Goal: Book appointment/travel/reservation

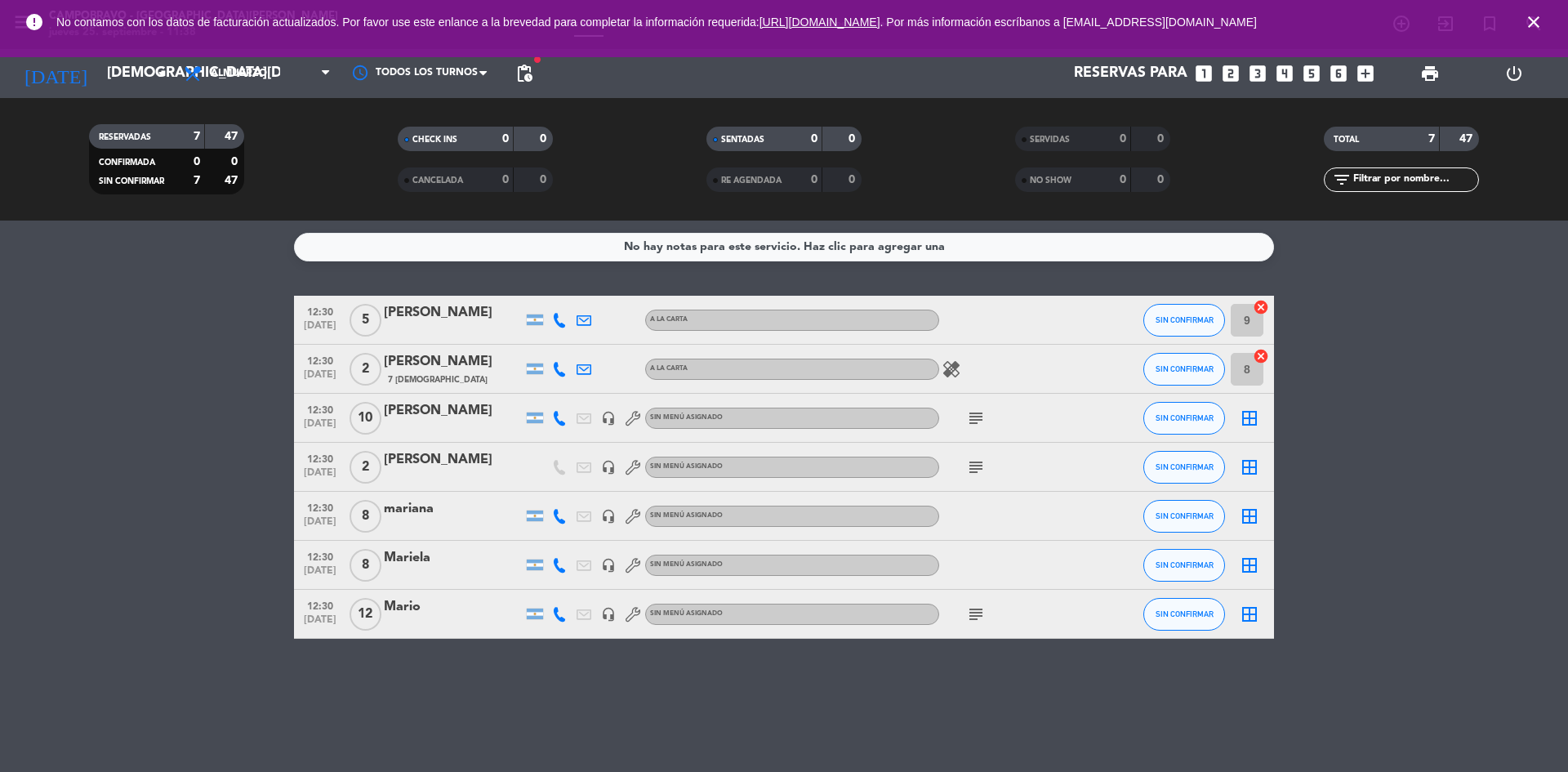
click at [1335, 77] on icon "looks_6" at bounding box center [1338, 73] width 21 height 21
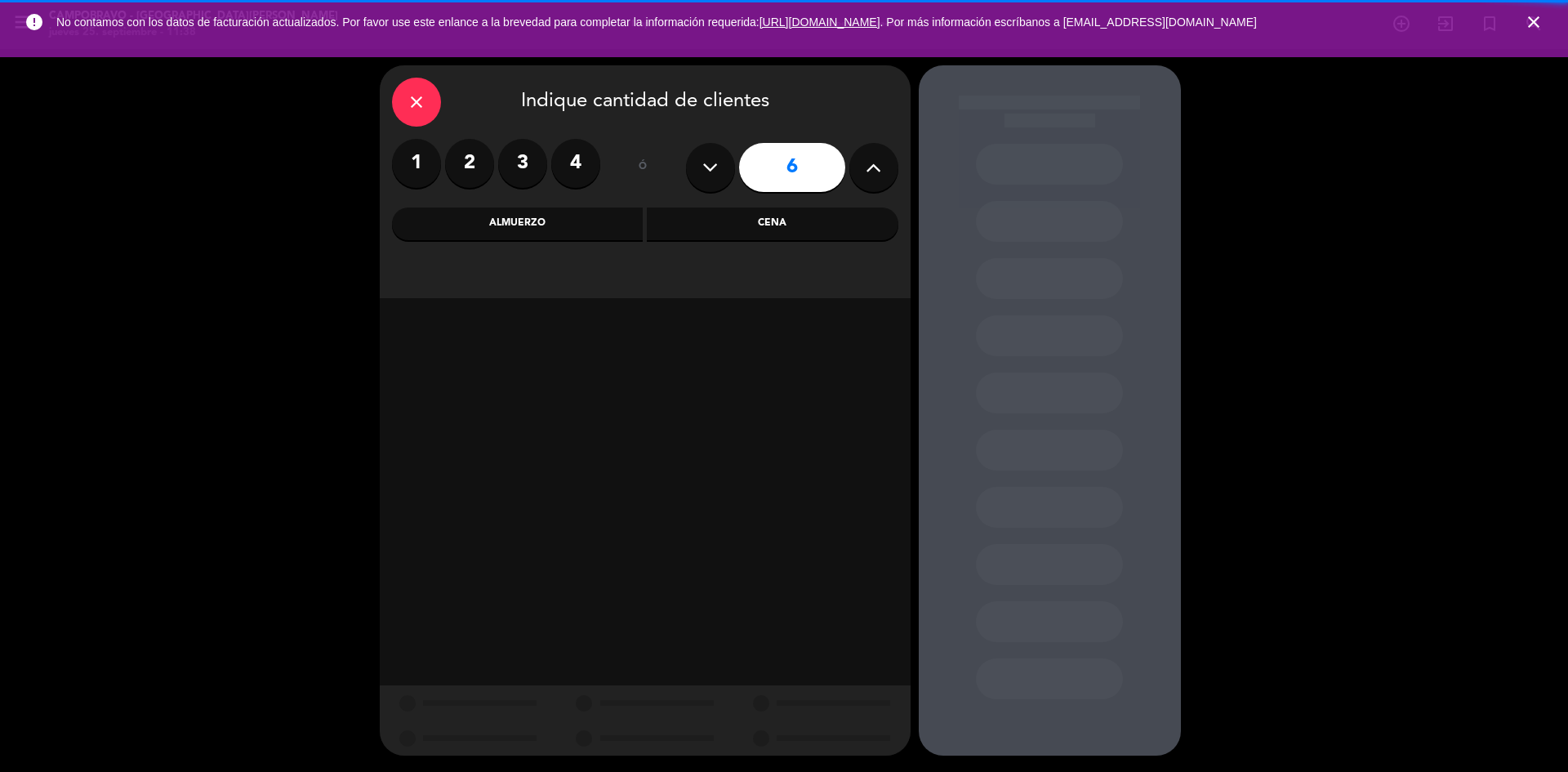
click at [495, 249] on div "close Indique cantidad de clientes 1 2 3 4 ó 6 Almuerzo Cena" at bounding box center [645, 182] width 531 height 233
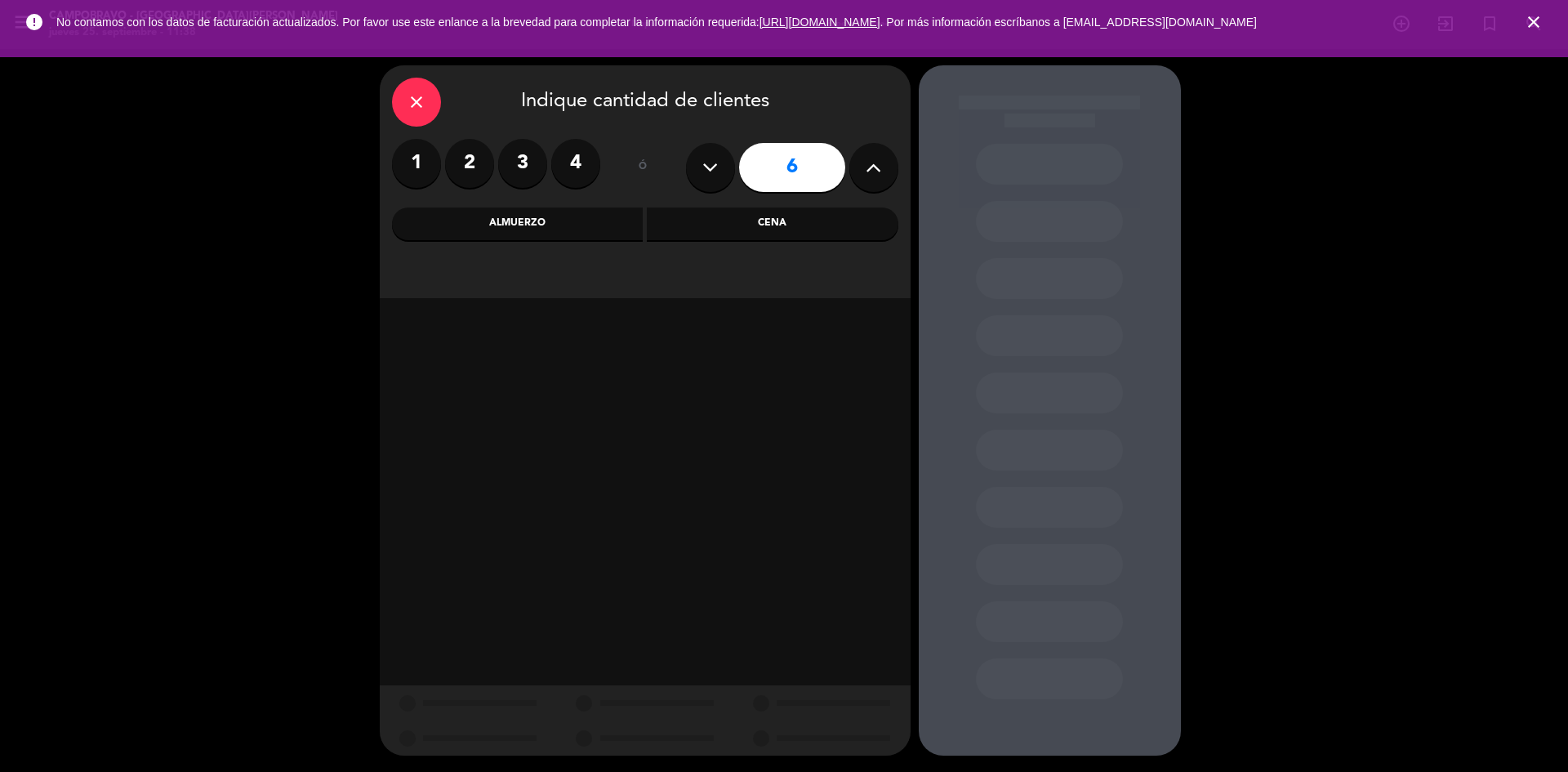
click at [507, 219] on div "Almuerzo" at bounding box center [518, 224] width 252 height 32
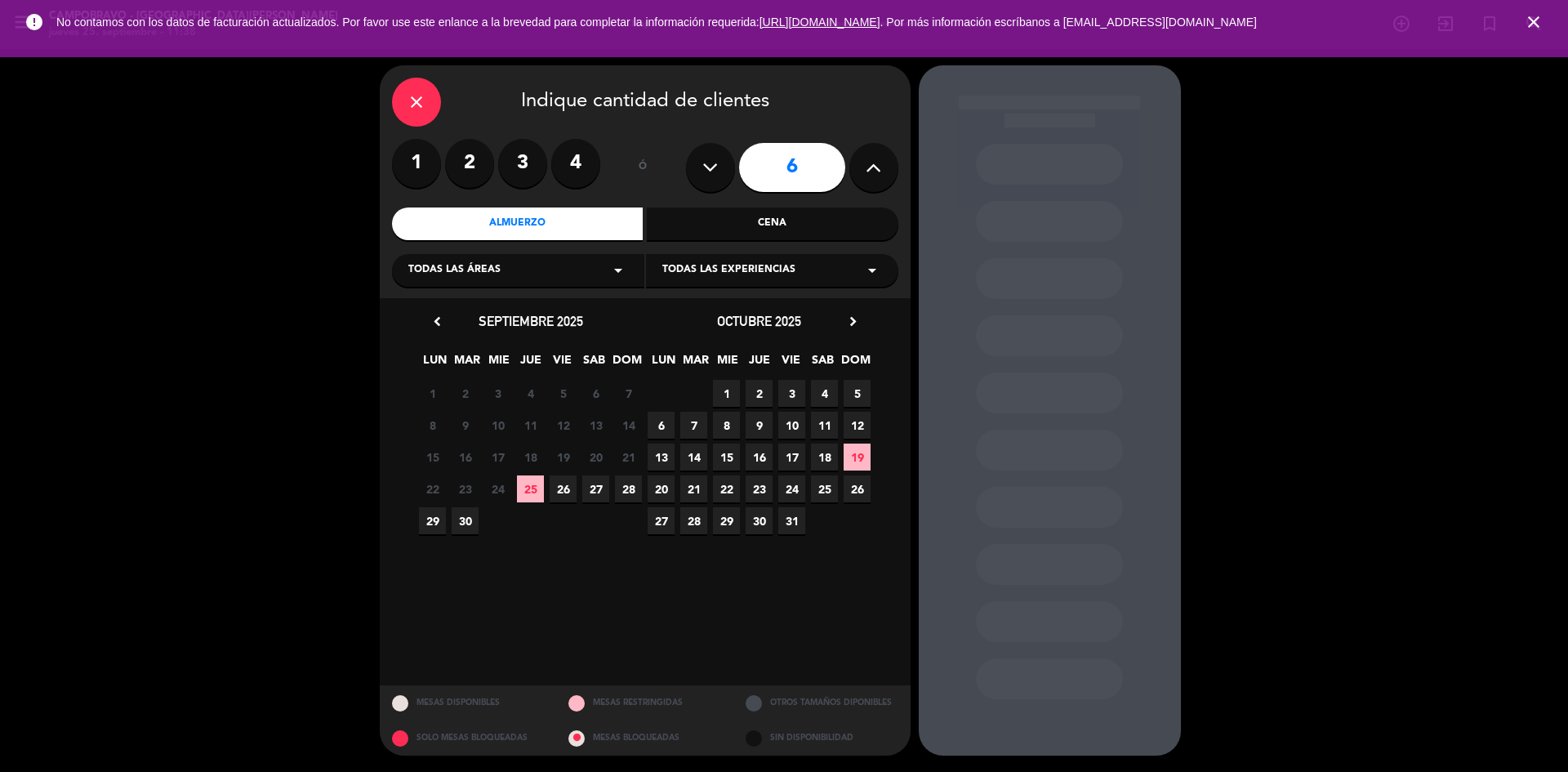
click at [515, 480] on div "22 23 24 25 26 27 28" at bounding box center [531, 489] width 229 height 31
click at [525, 483] on span "25" at bounding box center [531, 489] width 27 height 27
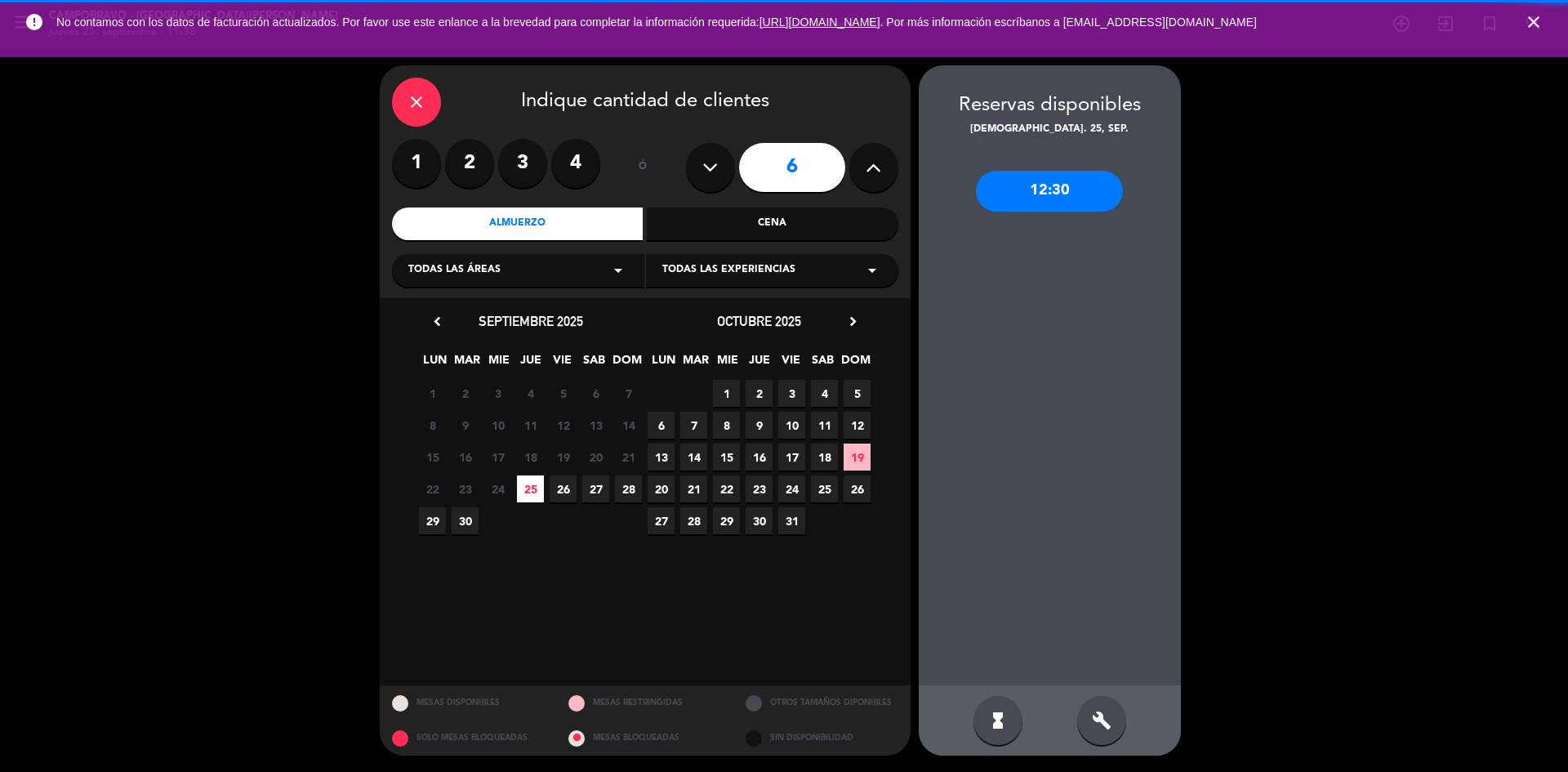
click at [1092, 716] on icon "build" at bounding box center [1101, 720] width 20 height 20
click at [1018, 203] on div "12:30" at bounding box center [1049, 192] width 147 height 41
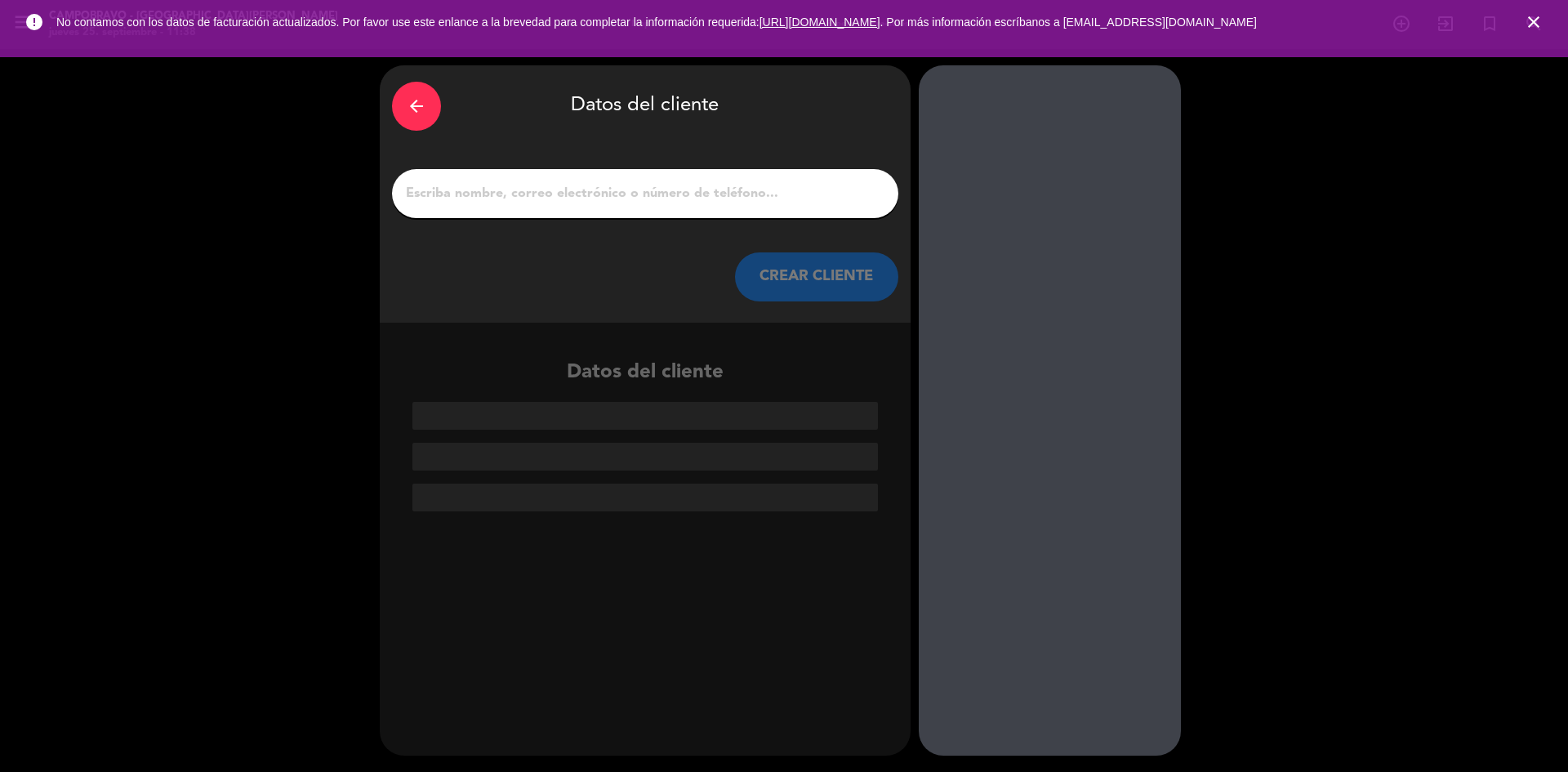
click at [749, 192] on input "1" at bounding box center [645, 193] width 482 height 23
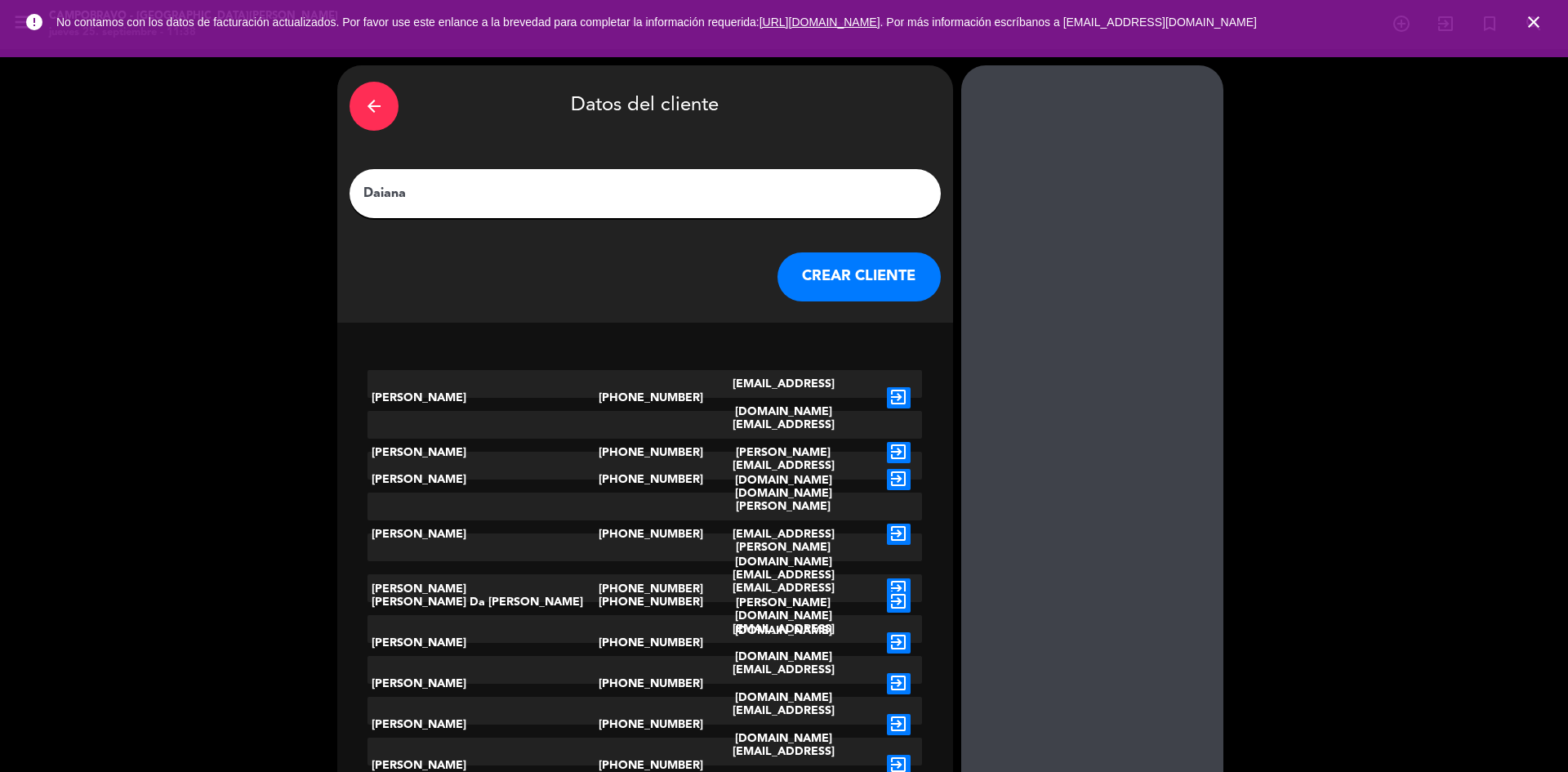
type input "Daiana"
click at [820, 266] on button "CREAR CLIENTE" at bounding box center [859, 277] width 163 height 49
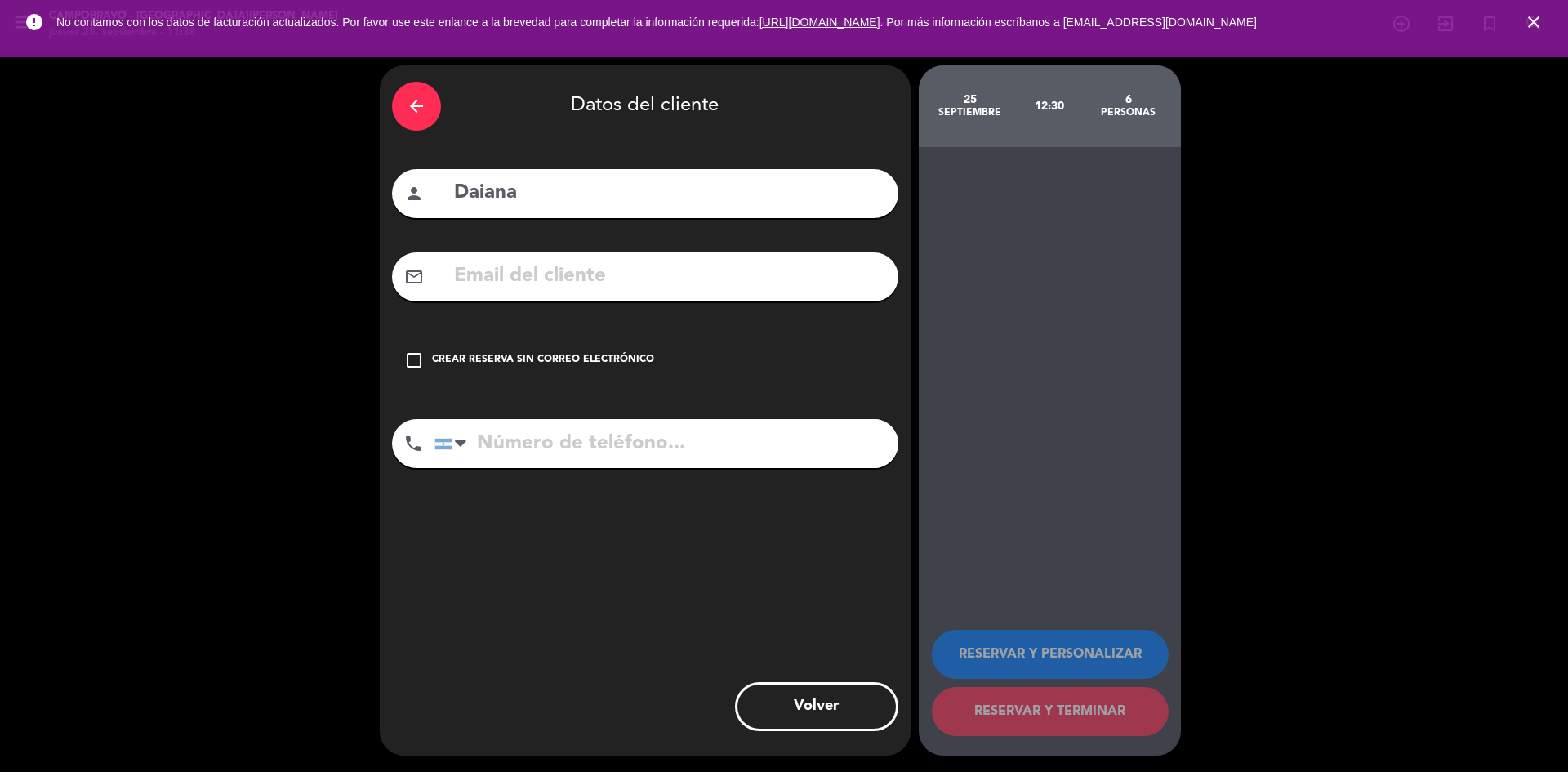
click at [674, 451] on input "tel" at bounding box center [666, 443] width 464 height 49
click at [559, 356] on div "Crear reserva sin correo electrónico" at bounding box center [543, 360] width 222 height 16
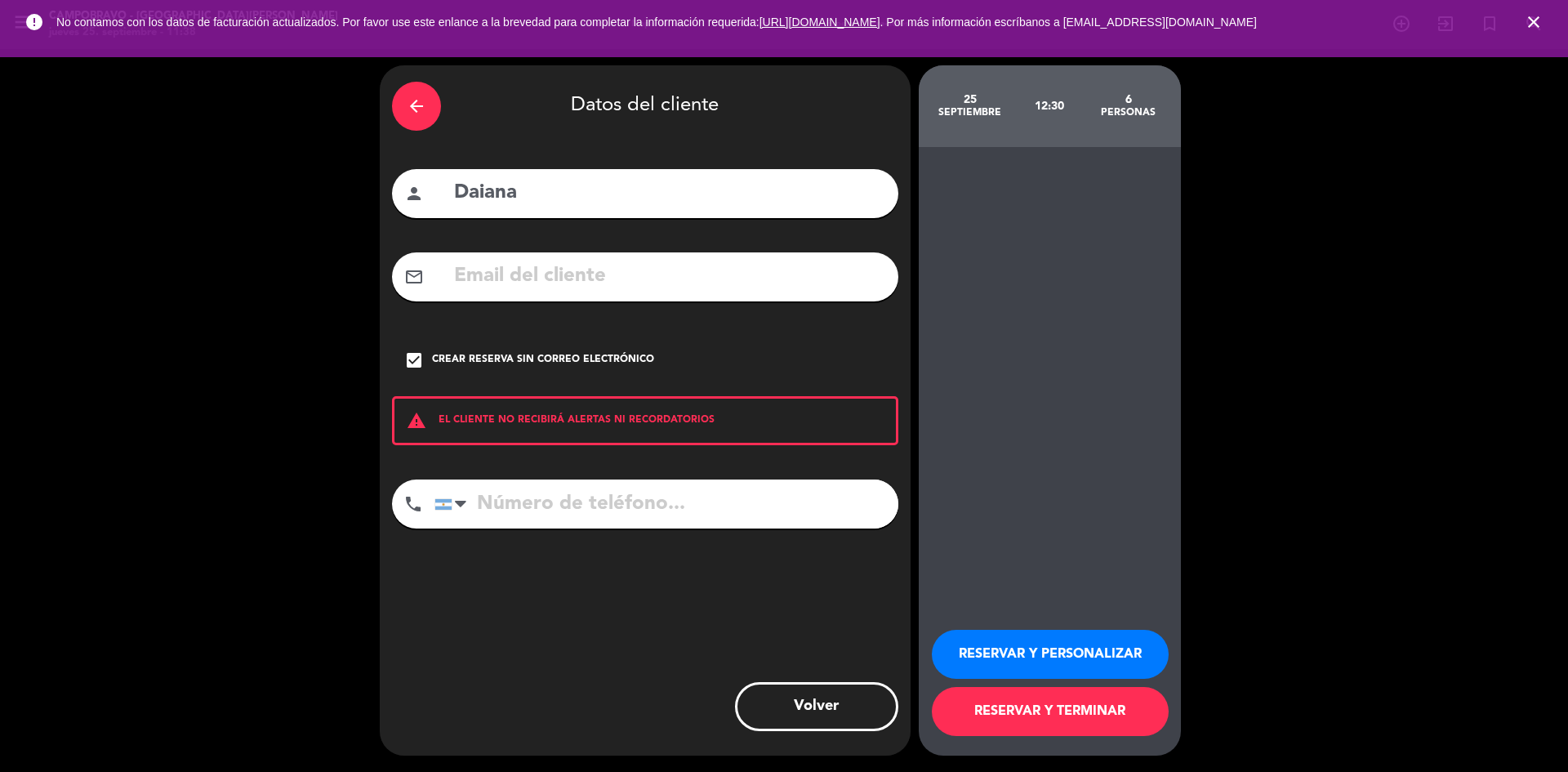
click at [630, 519] on input "tel" at bounding box center [666, 504] width 464 height 49
type input "1168514437"
click at [1078, 637] on button "RESERVAR Y PERSONALIZAR" at bounding box center [1050, 655] width 237 height 49
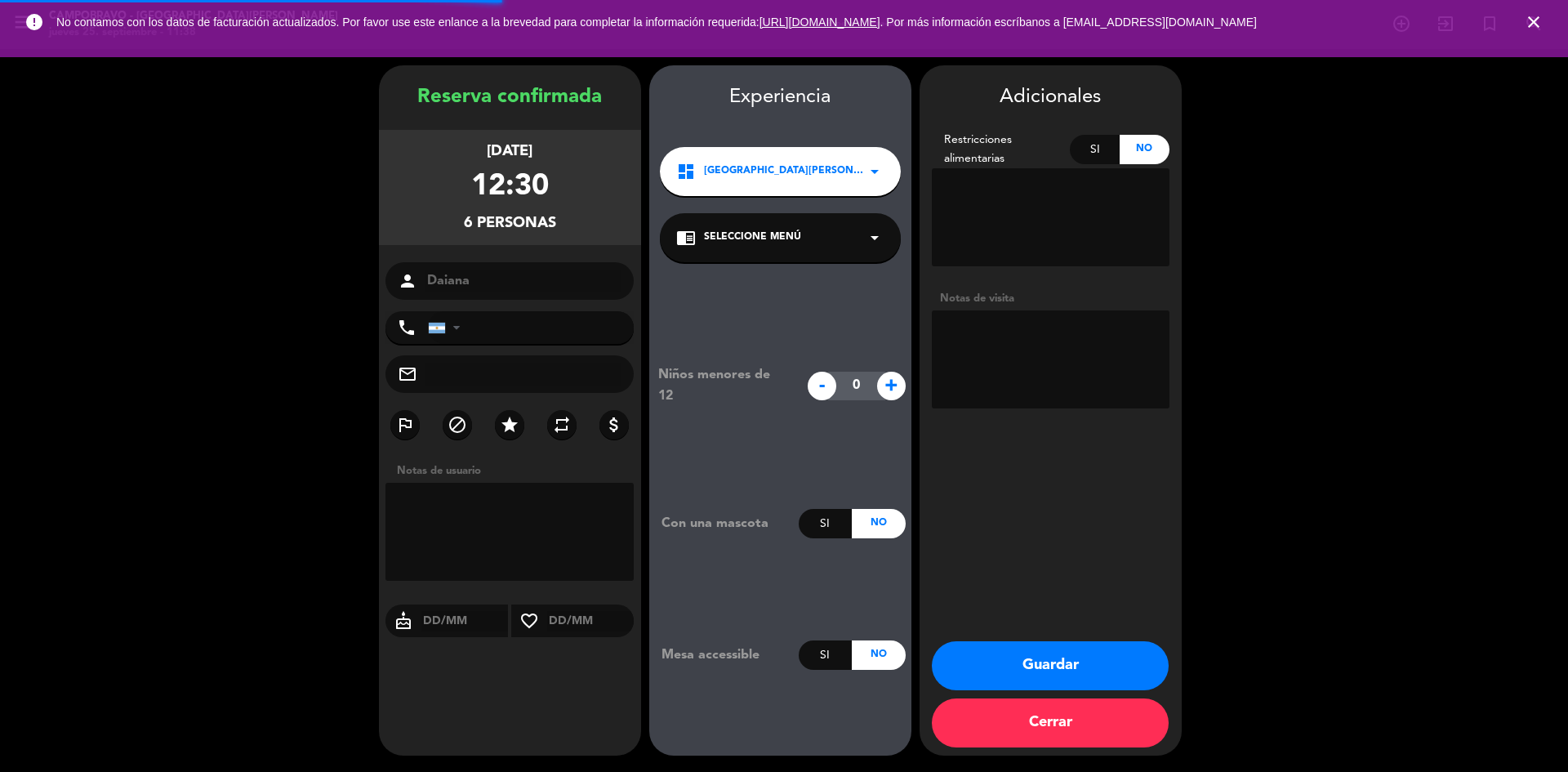
type input "[PHONE_NUMBER]"
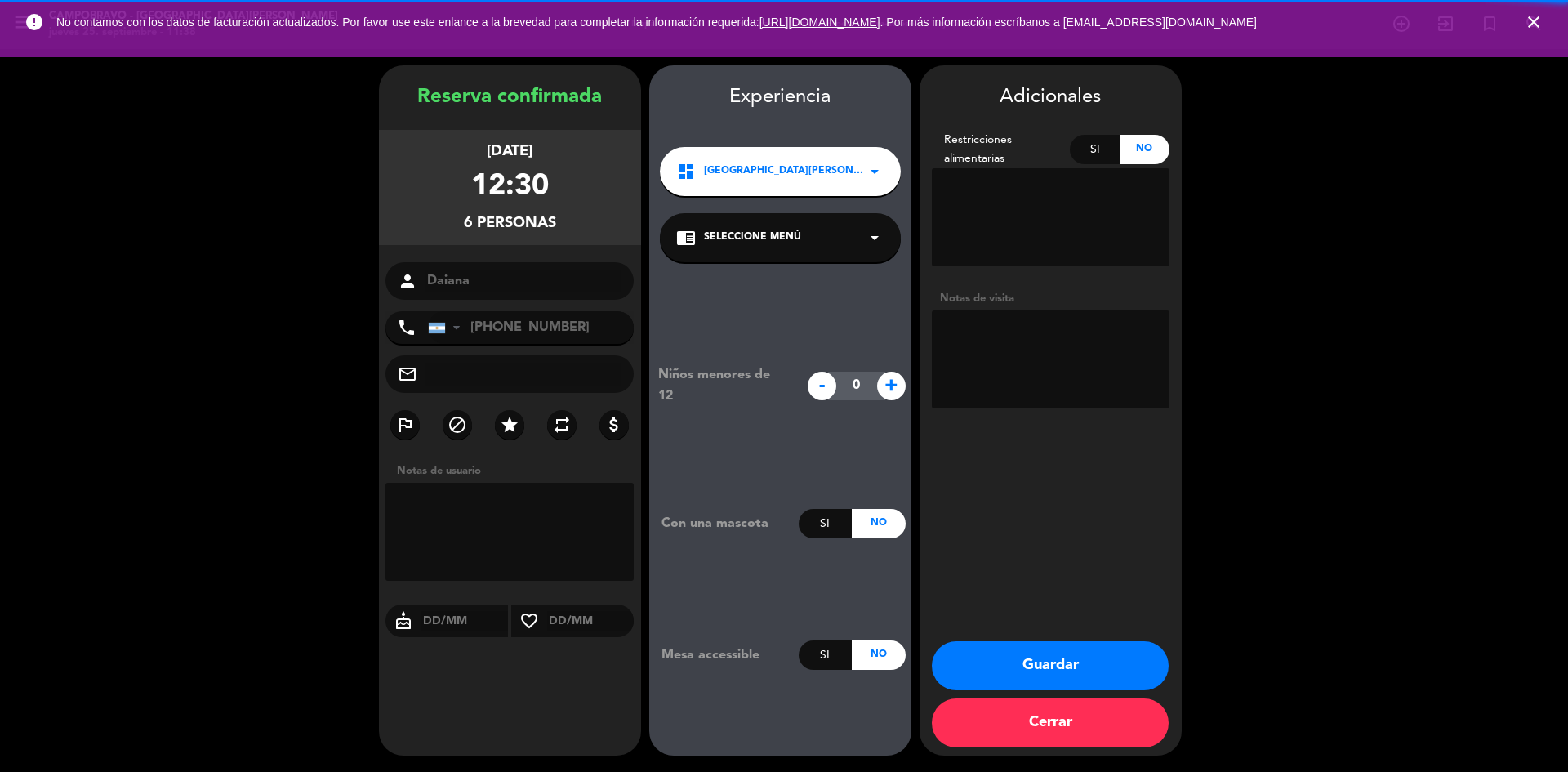
click at [1096, 388] on textarea at bounding box center [1050, 359] width 237 height 98
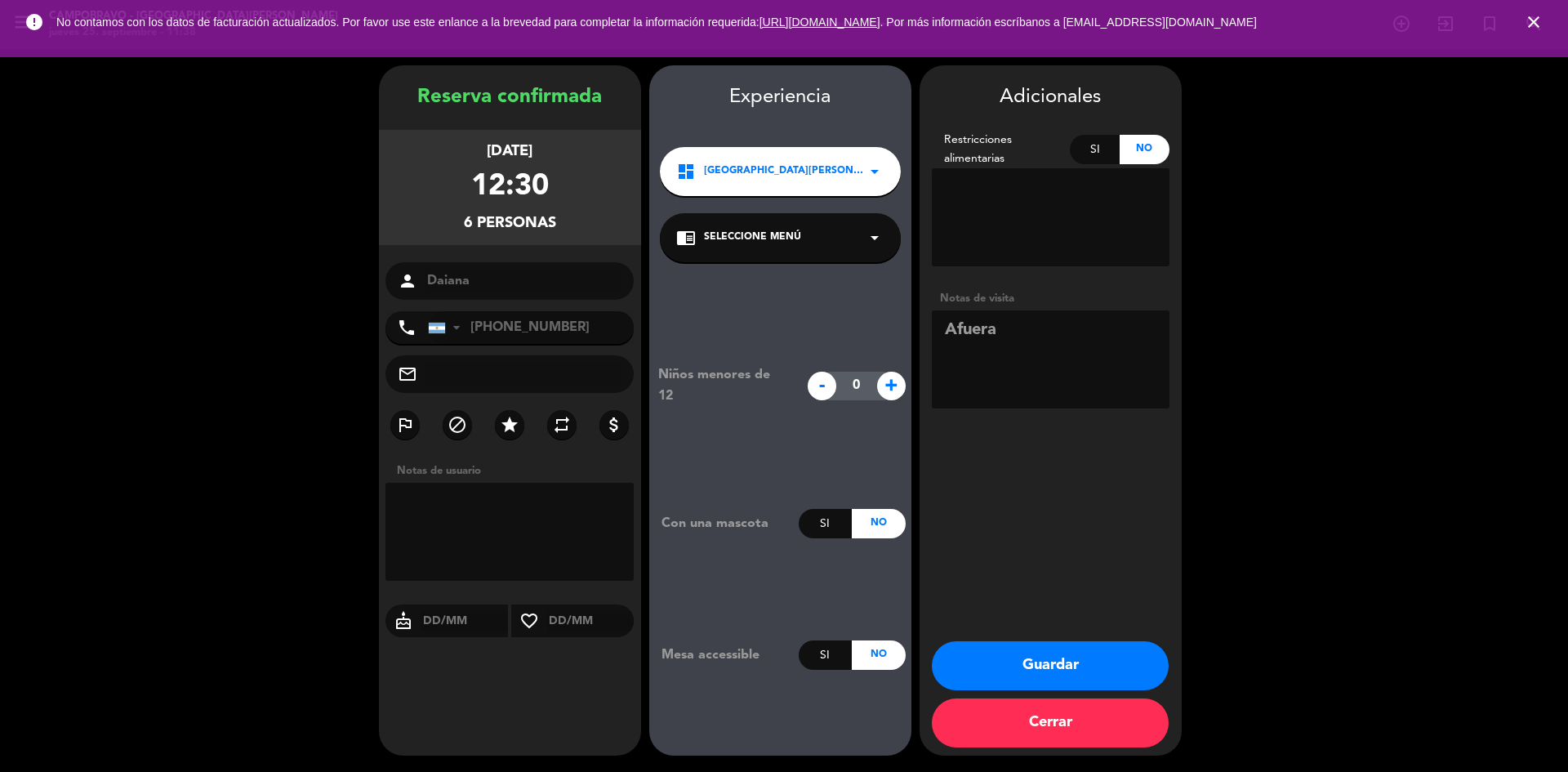
type textarea "Afuera"
click at [995, 661] on button "Guardar" at bounding box center [1050, 666] width 237 height 49
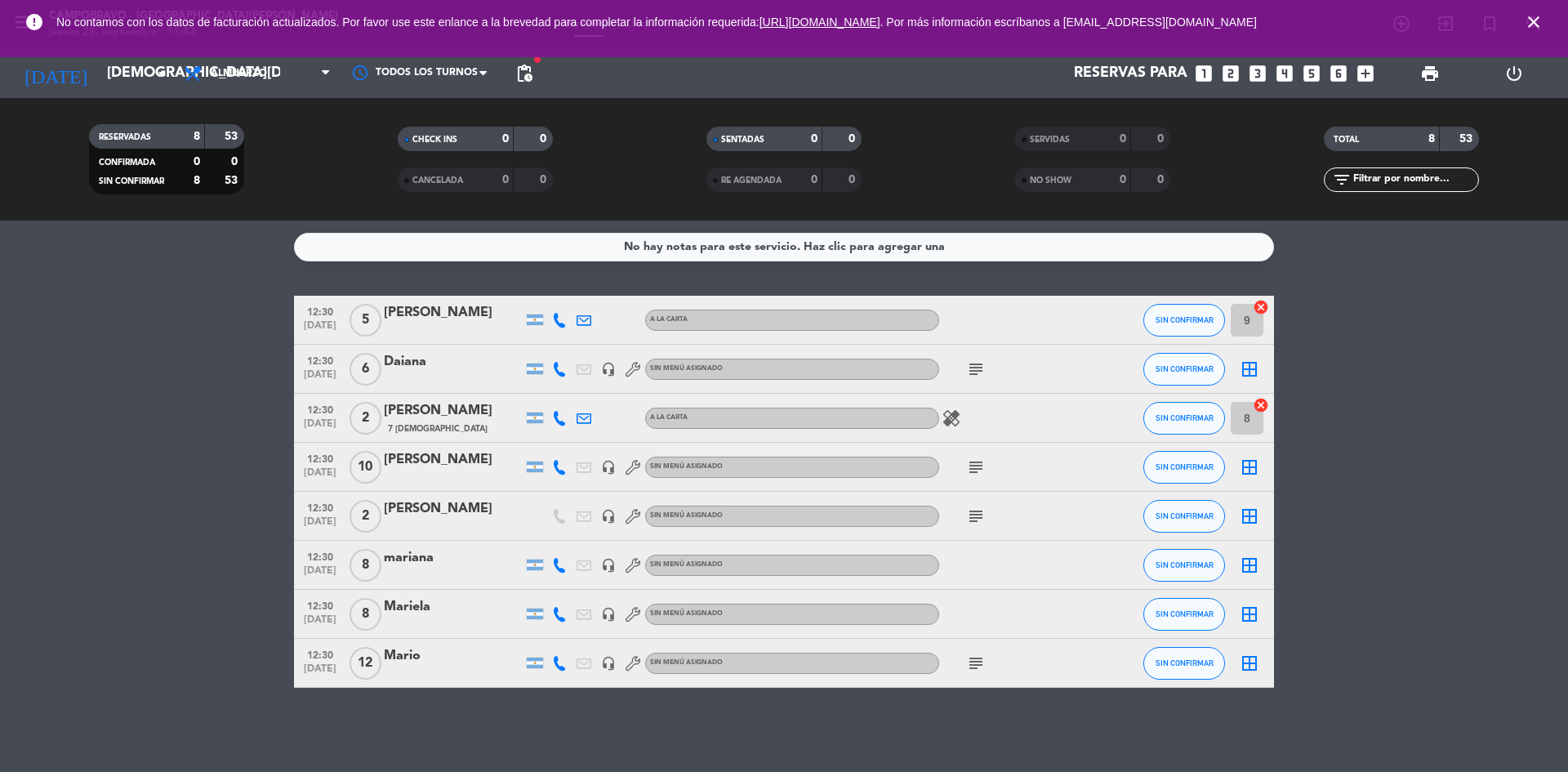
click at [972, 669] on icon "subject" at bounding box center [975, 663] width 20 height 20
click at [522, 75] on span "pending_actions" at bounding box center [524, 73] width 20 height 20
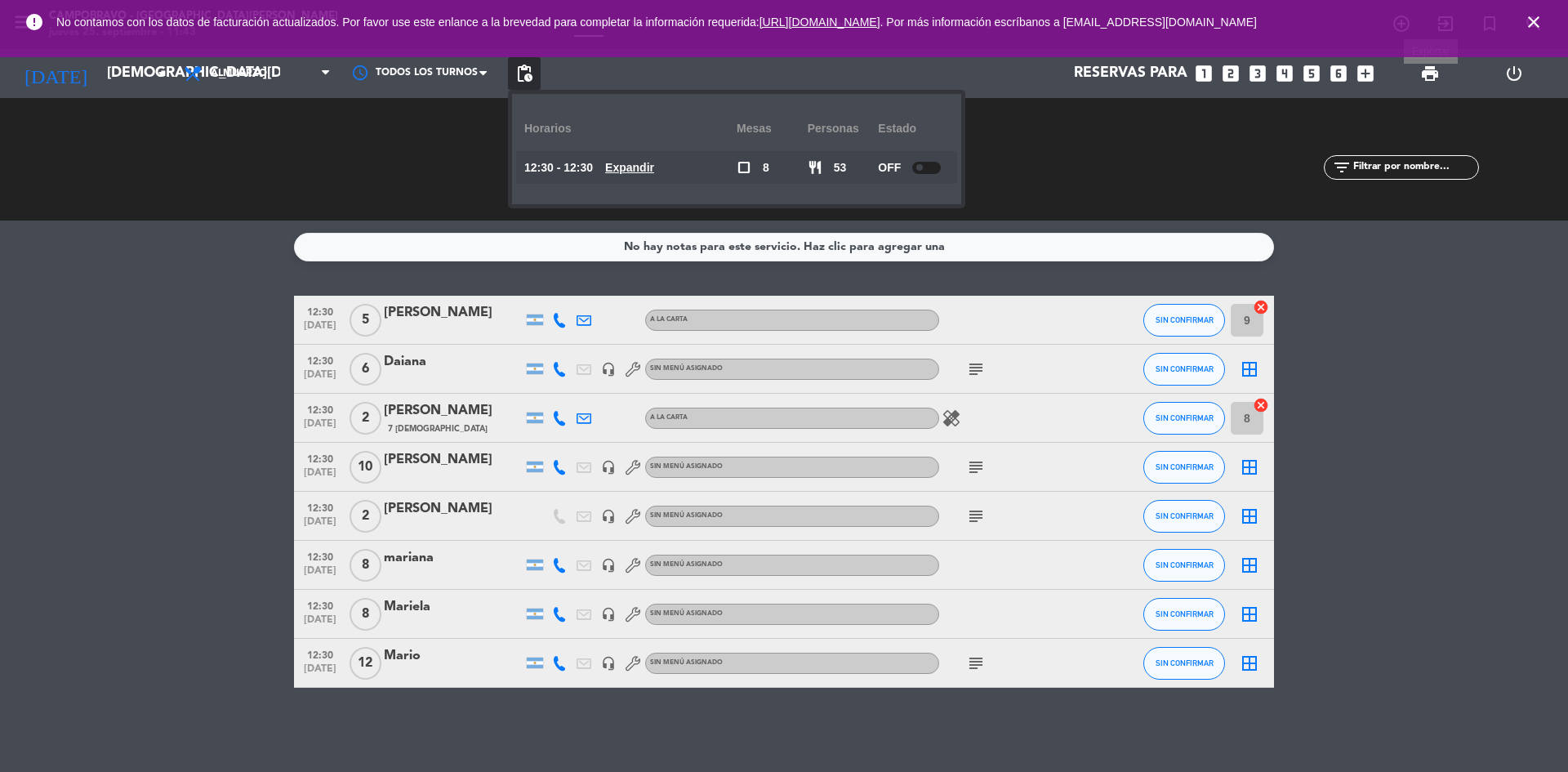
click at [1432, 81] on span "print" at bounding box center [1429, 73] width 20 height 20
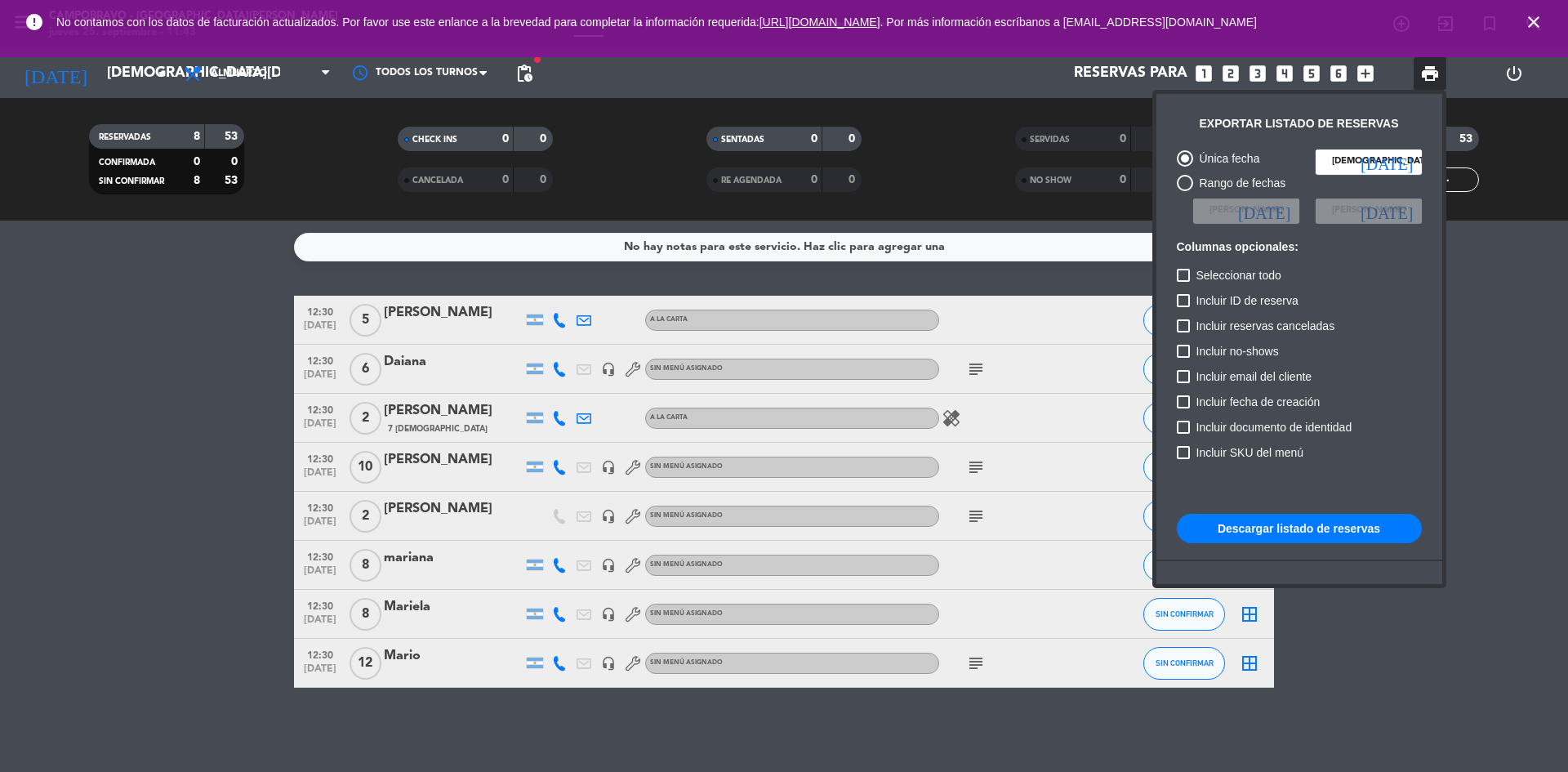
click at [1219, 538] on button "Descargar listado de reservas" at bounding box center [1299, 529] width 245 height 30
click at [1534, 26] on icon "close" at bounding box center [1533, 21] width 20 height 20
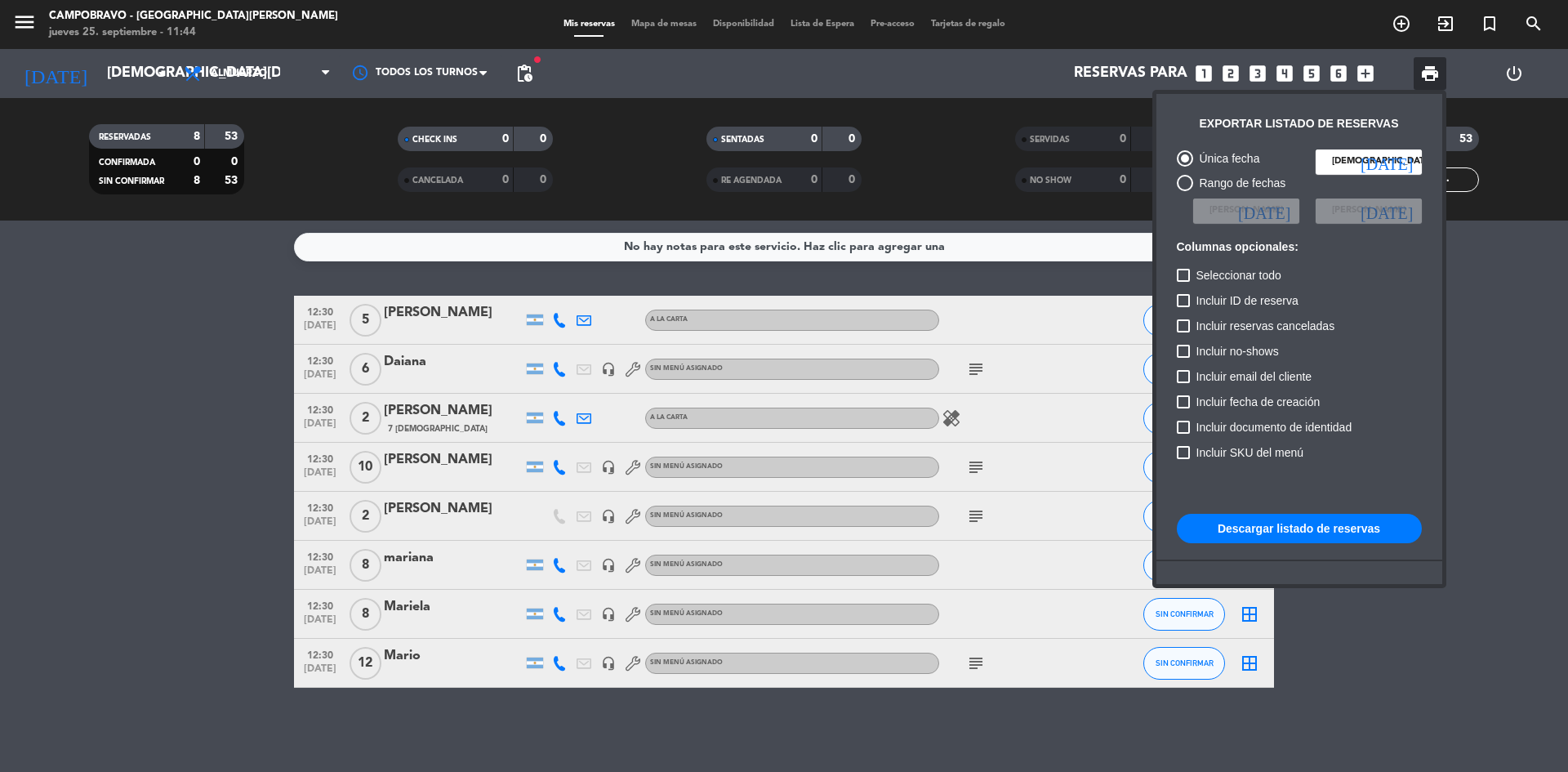
click at [289, 84] on div at bounding box center [784, 386] width 1568 height 772
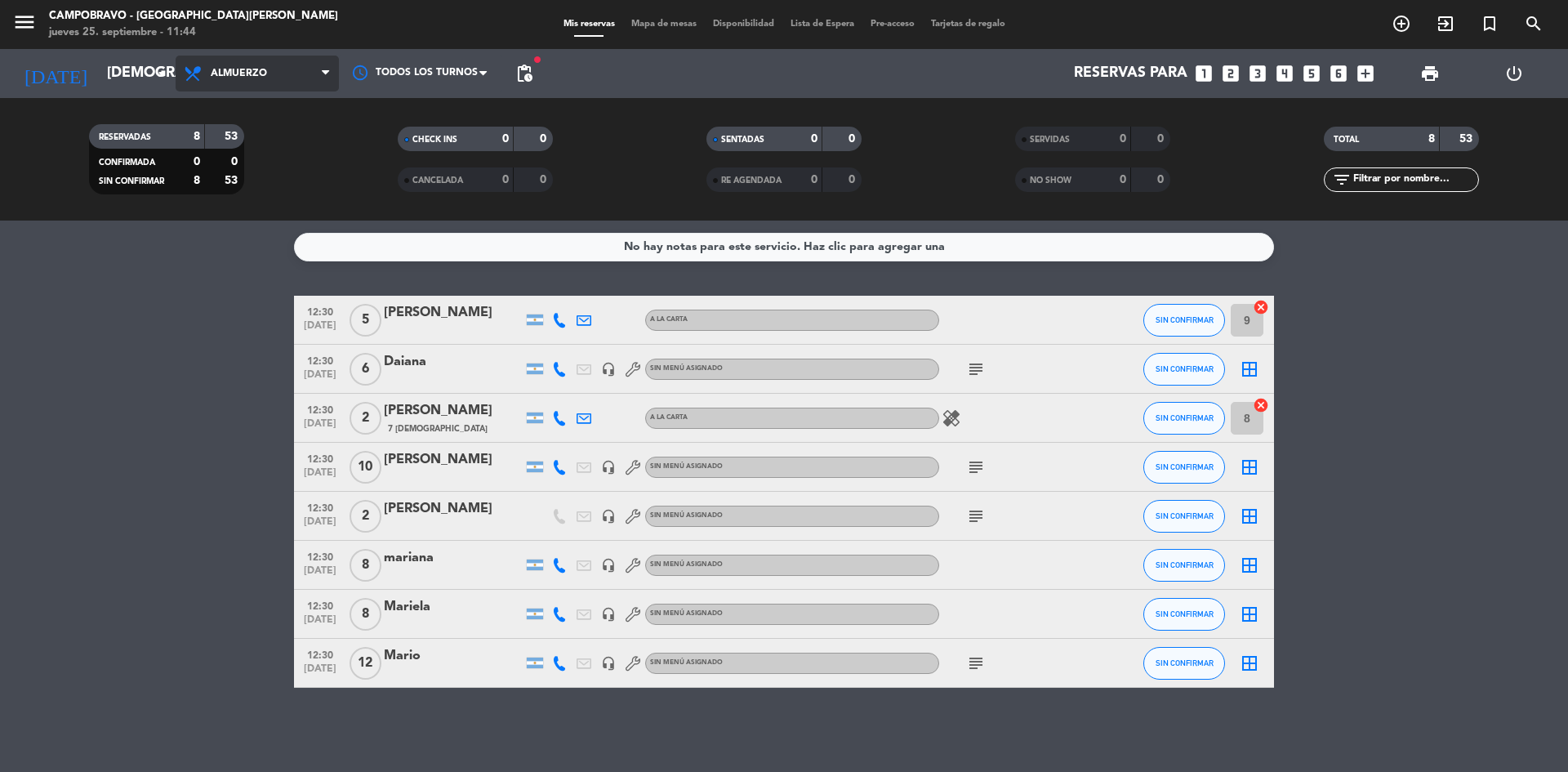
click at [299, 66] on span "Almuerzo" at bounding box center [257, 73] width 163 height 36
click at [265, 189] on div "menu Campobravo - [GEOGRAPHIC_DATA][PERSON_NAME] [DATE] 25. septiembre - 11:44 …" at bounding box center [784, 110] width 1568 height 220
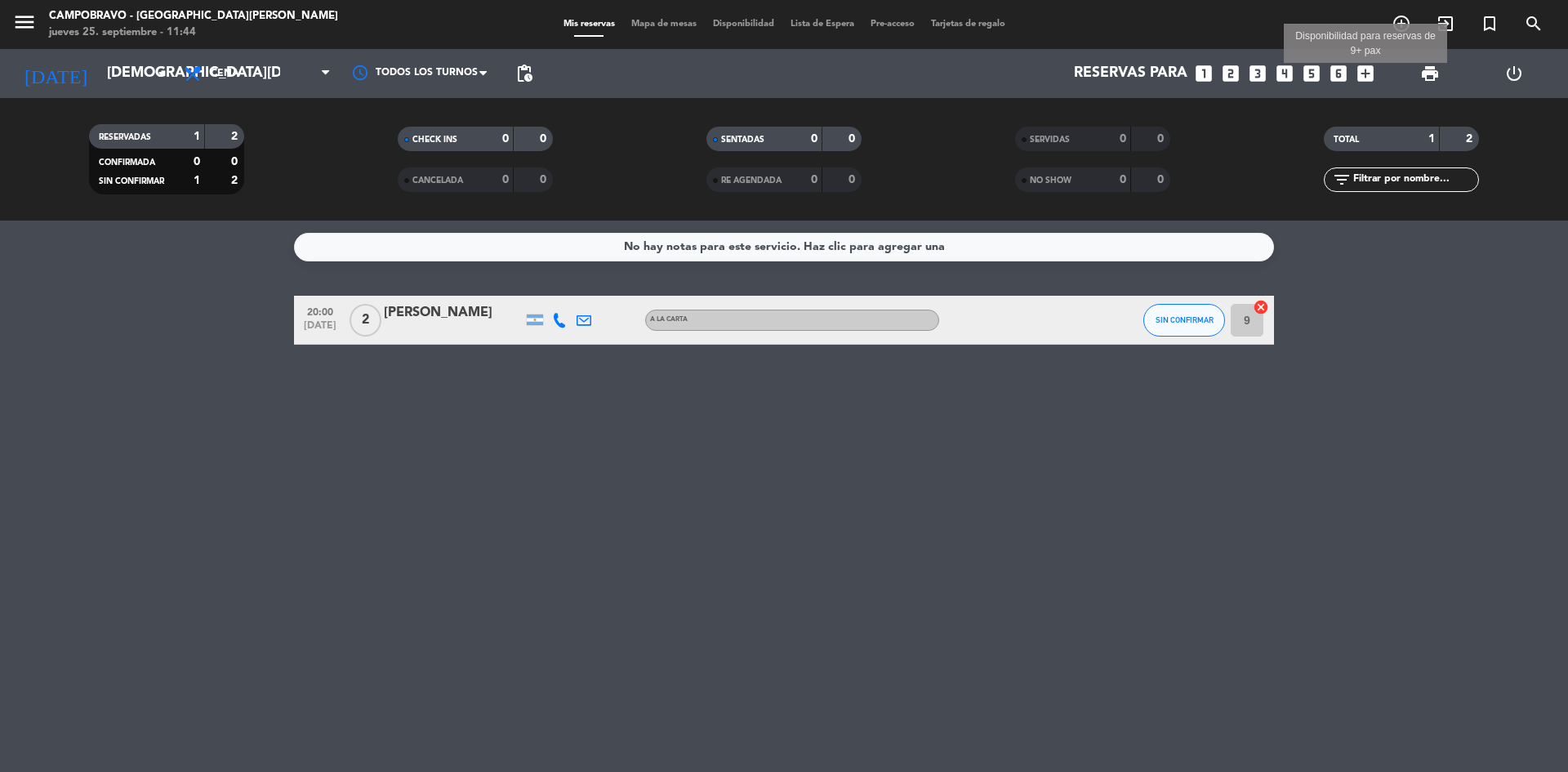
click at [1364, 71] on icon "add_box" at bounding box center [1365, 73] width 21 height 21
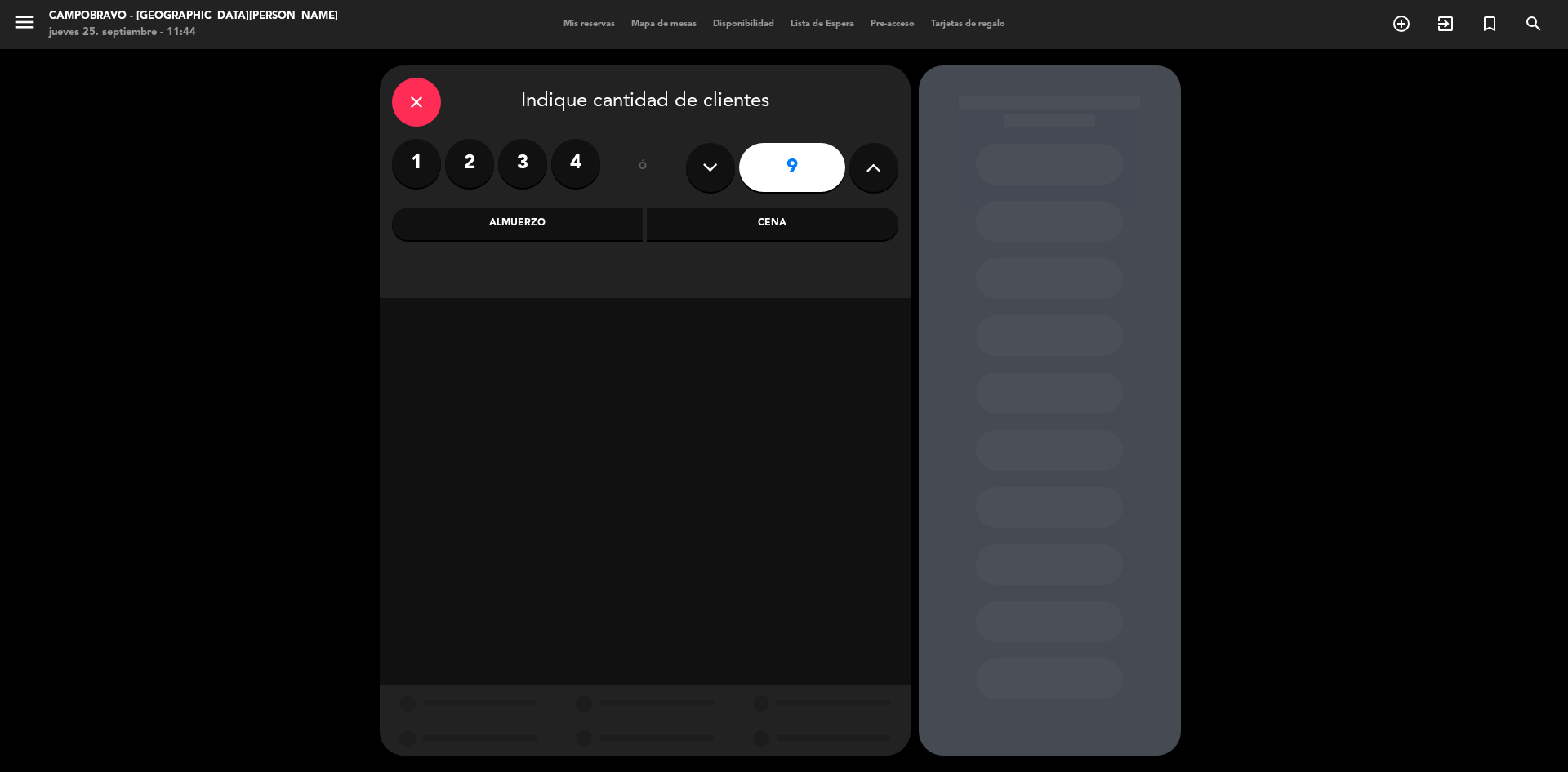
click at [691, 174] on button at bounding box center [710, 168] width 49 height 49
click at [698, 175] on button at bounding box center [710, 168] width 49 height 49
type input "7"
click at [535, 223] on div "Almuerzo" at bounding box center [518, 224] width 252 height 32
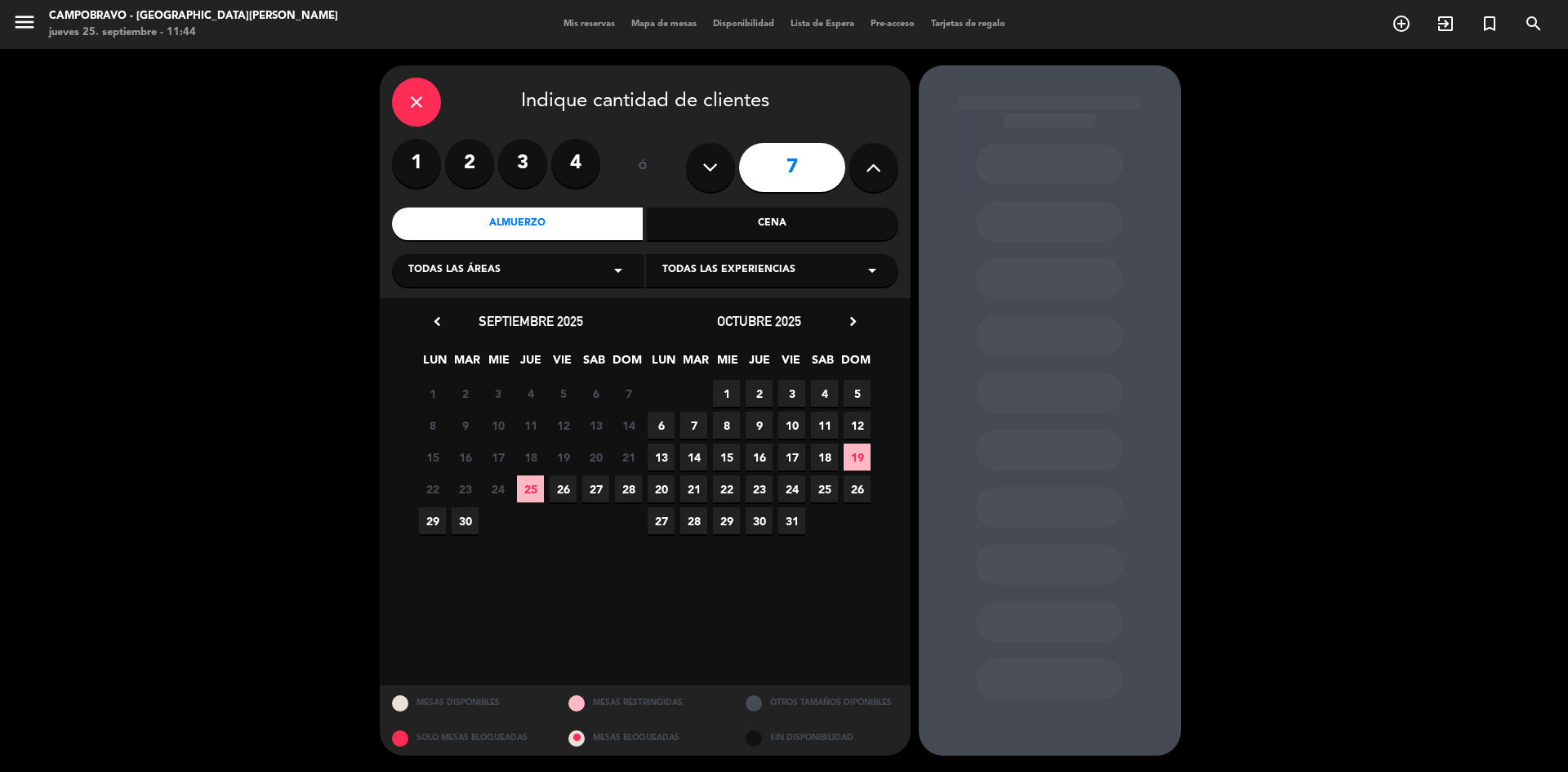
click at [726, 210] on div "Cena" at bounding box center [773, 224] width 252 height 32
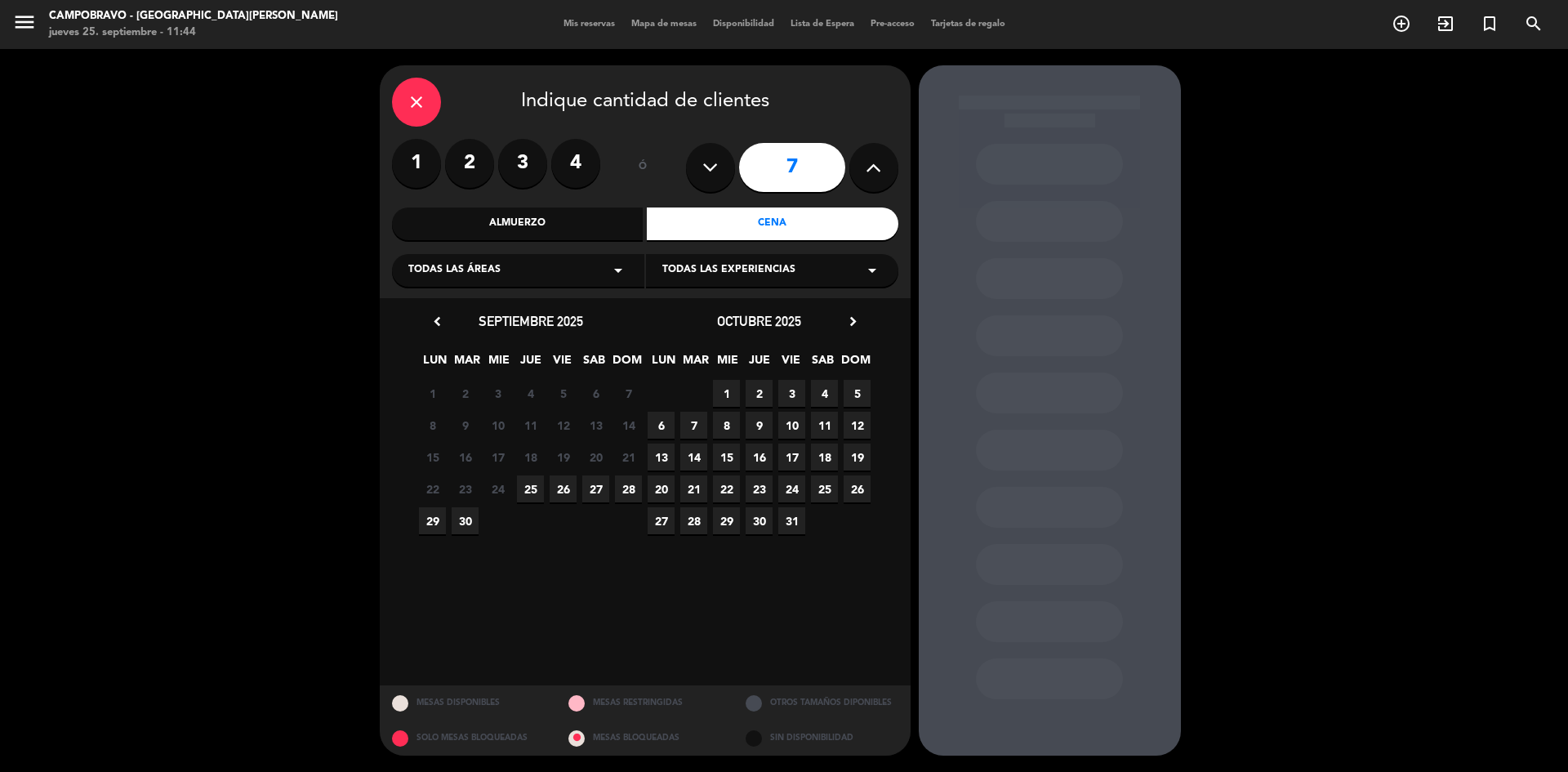
click at [524, 490] on span "25" at bounding box center [531, 489] width 27 height 27
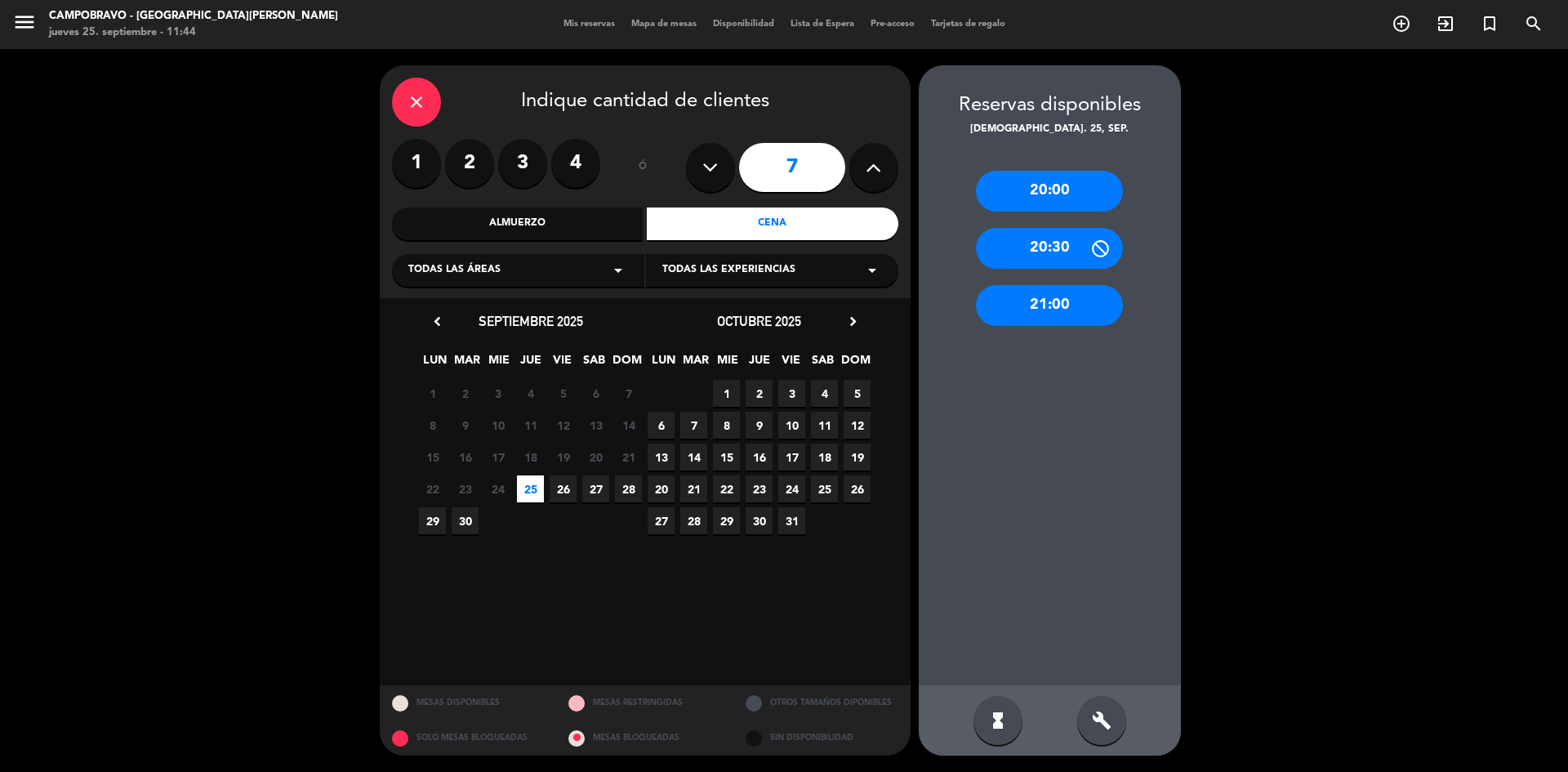
click at [1097, 737] on div "build" at bounding box center [1102, 721] width 49 height 49
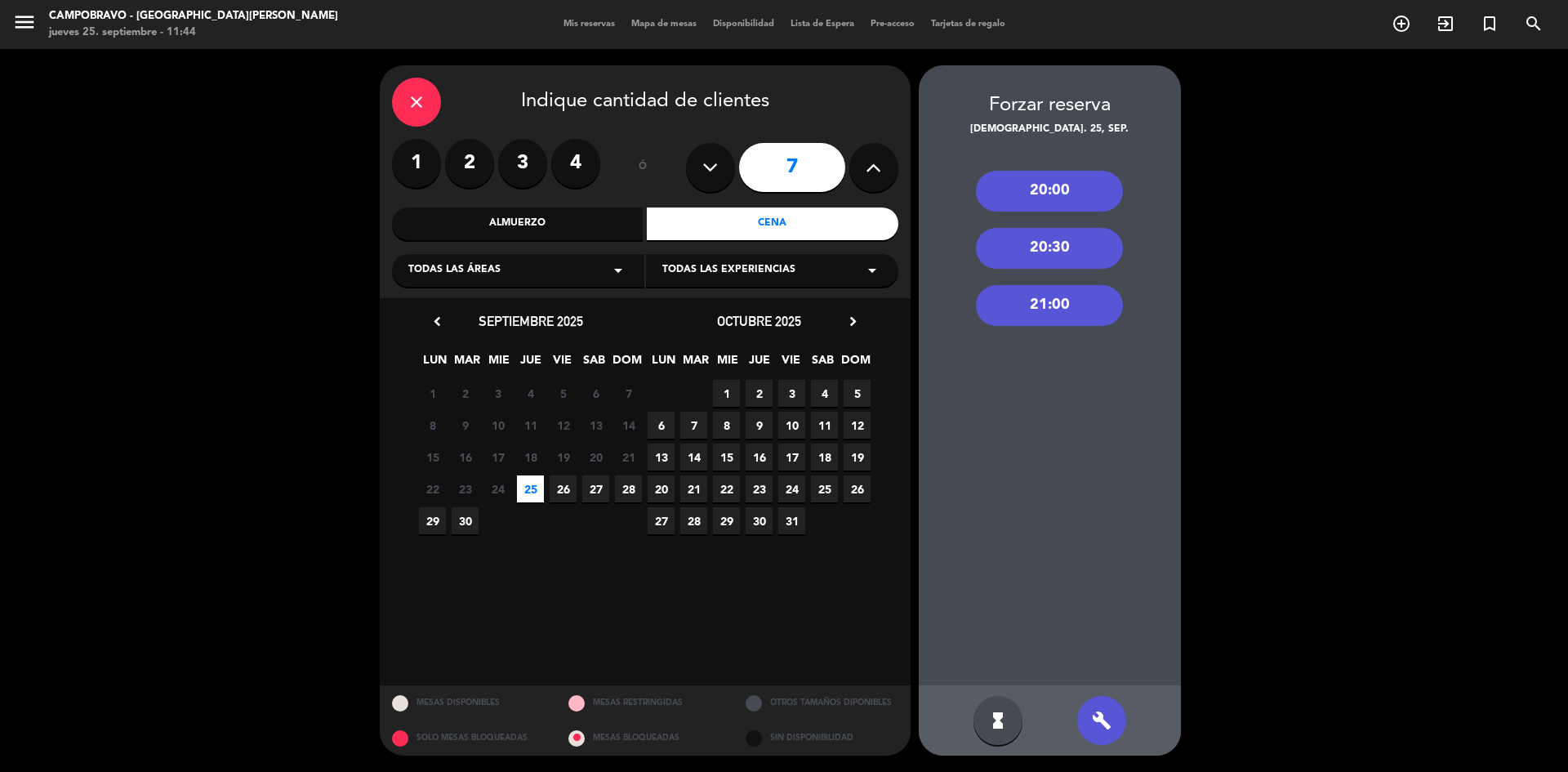
click at [419, 102] on icon "close" at bounding box center [416, 101] width 20 height 20
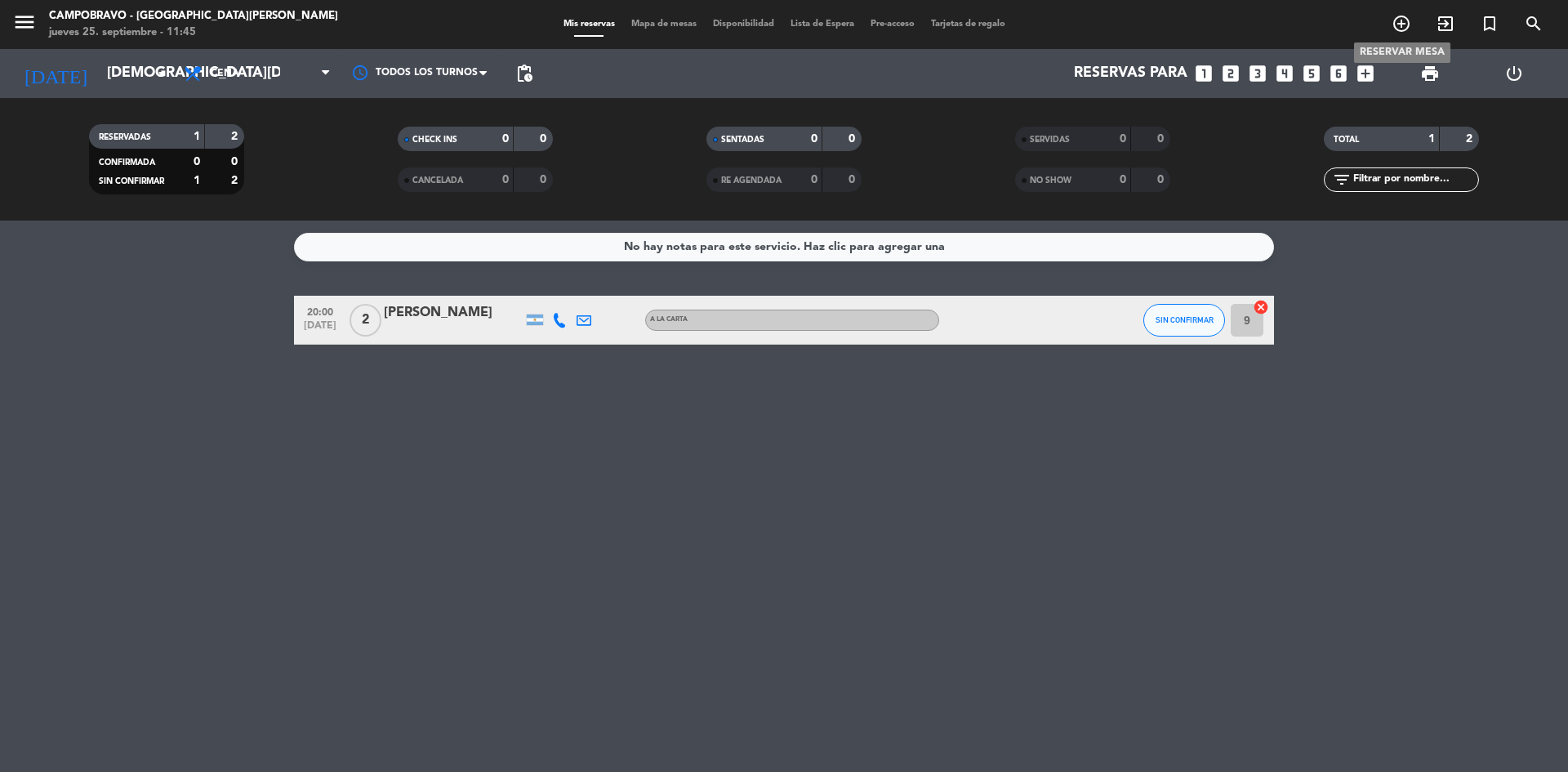
click at [1409, 25] on icon "add_circle_outline" at bounding box center [1401, 23] width 20 height 20
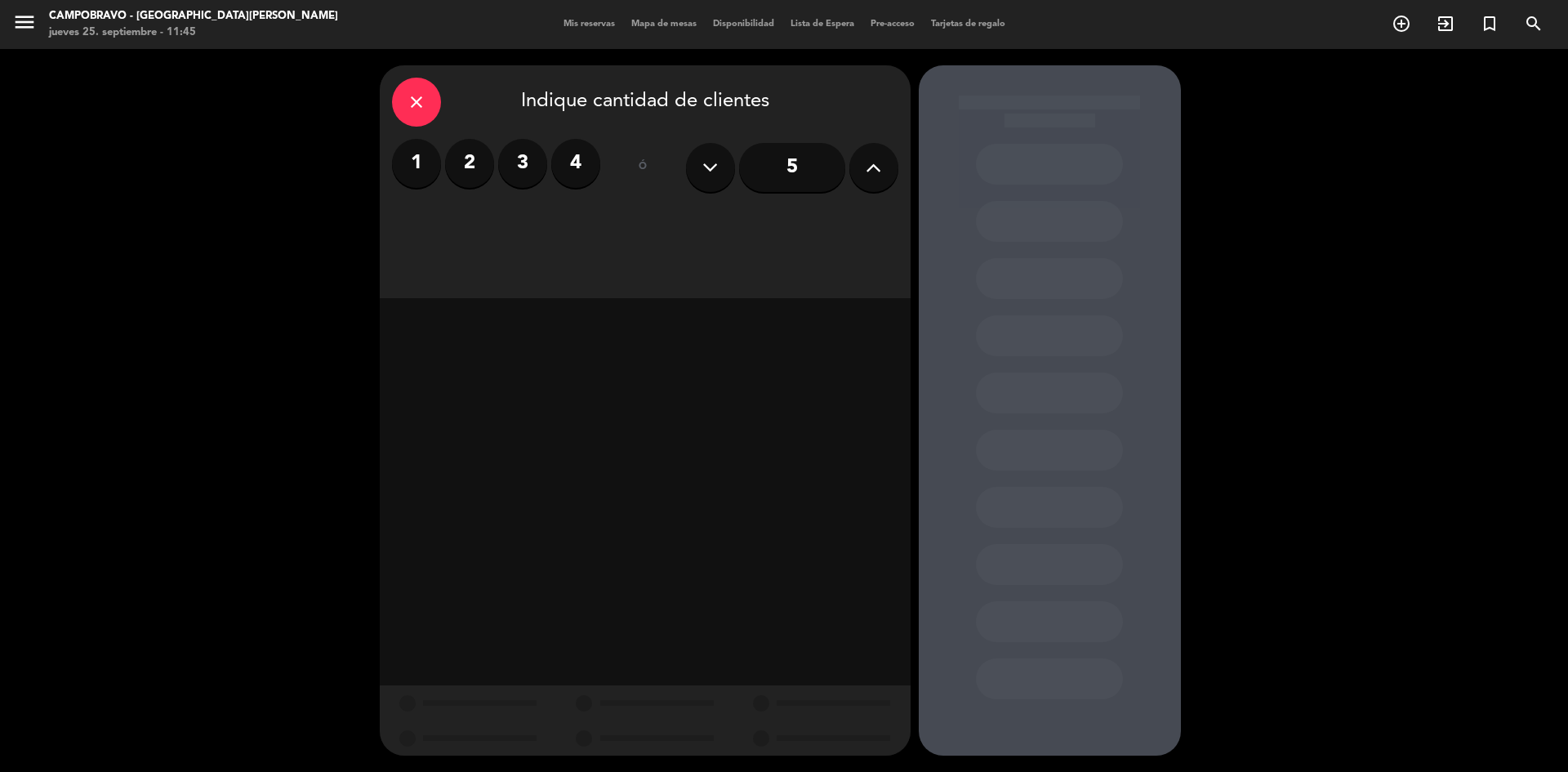
click at [882, 168] on button at bounding box center [874, 168] width 49 height 49
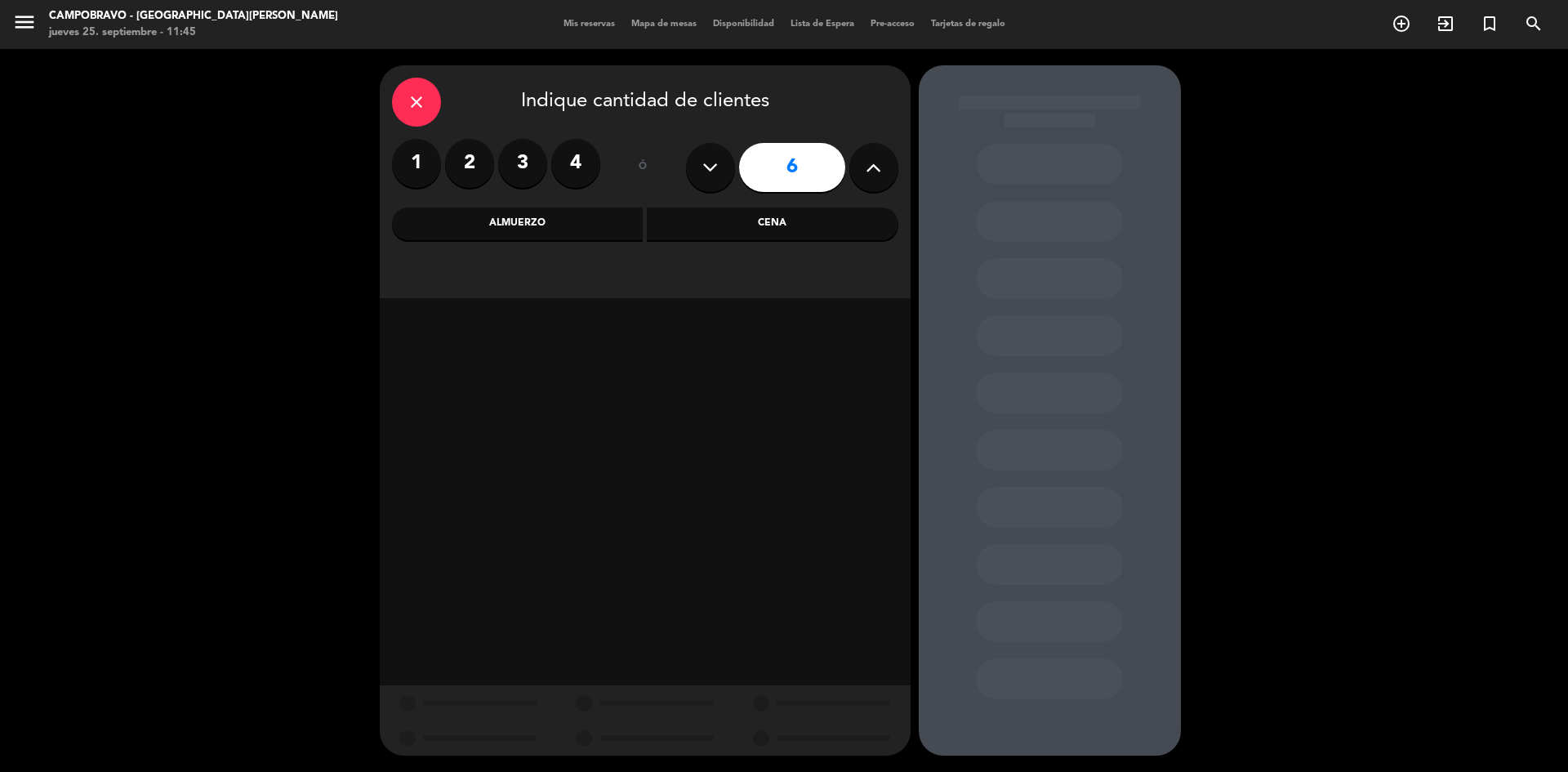
click at [881, 168] on icon at bounding box center [873, 167] width 15 height 25
type input "7"
click at [719, 234] on div "Cena" at bounding box center [773, 224] width 252 height 32
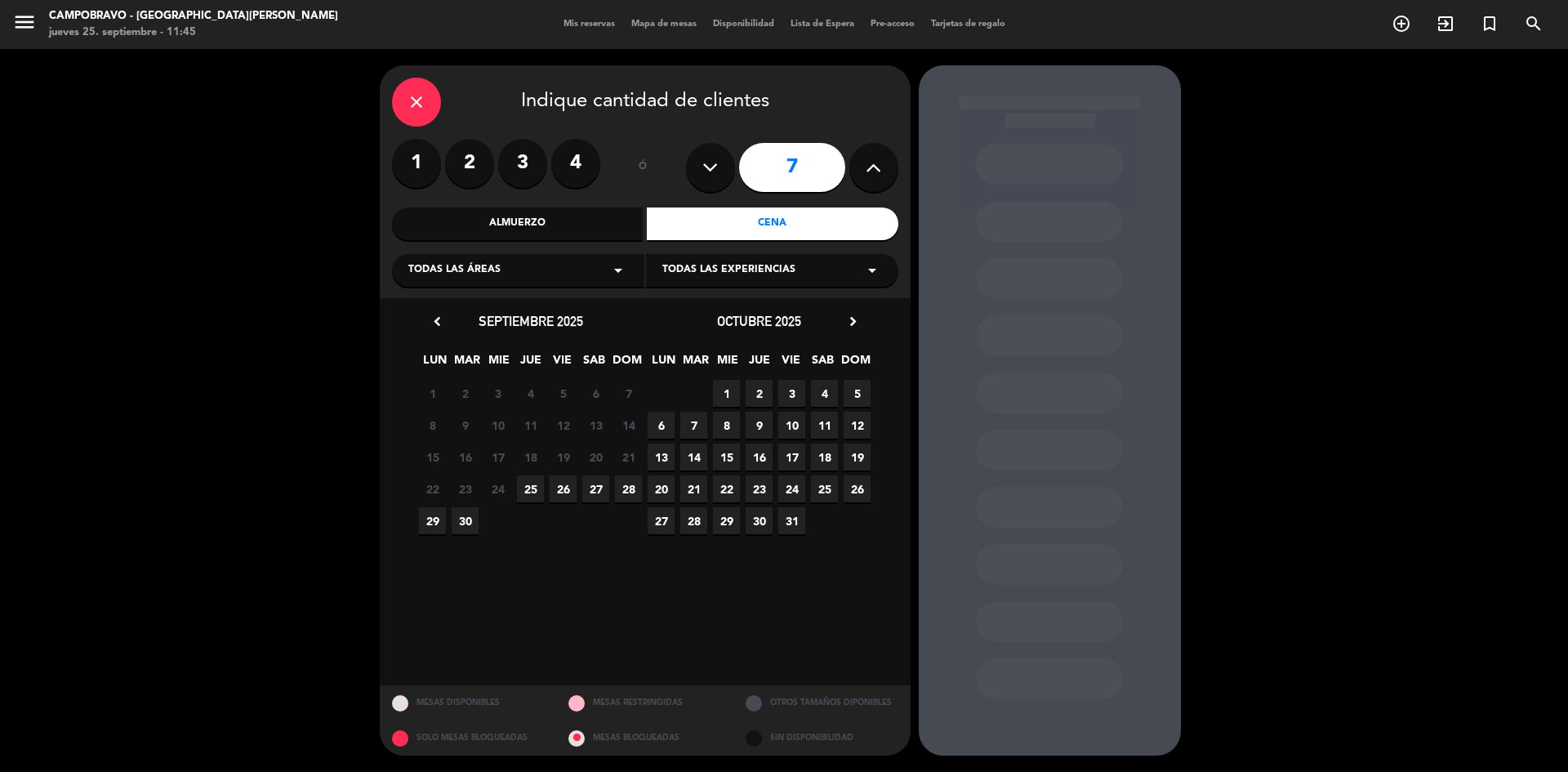
click at [534, 493] on span "25" at bounding box center [531, 489] width 27 height 27
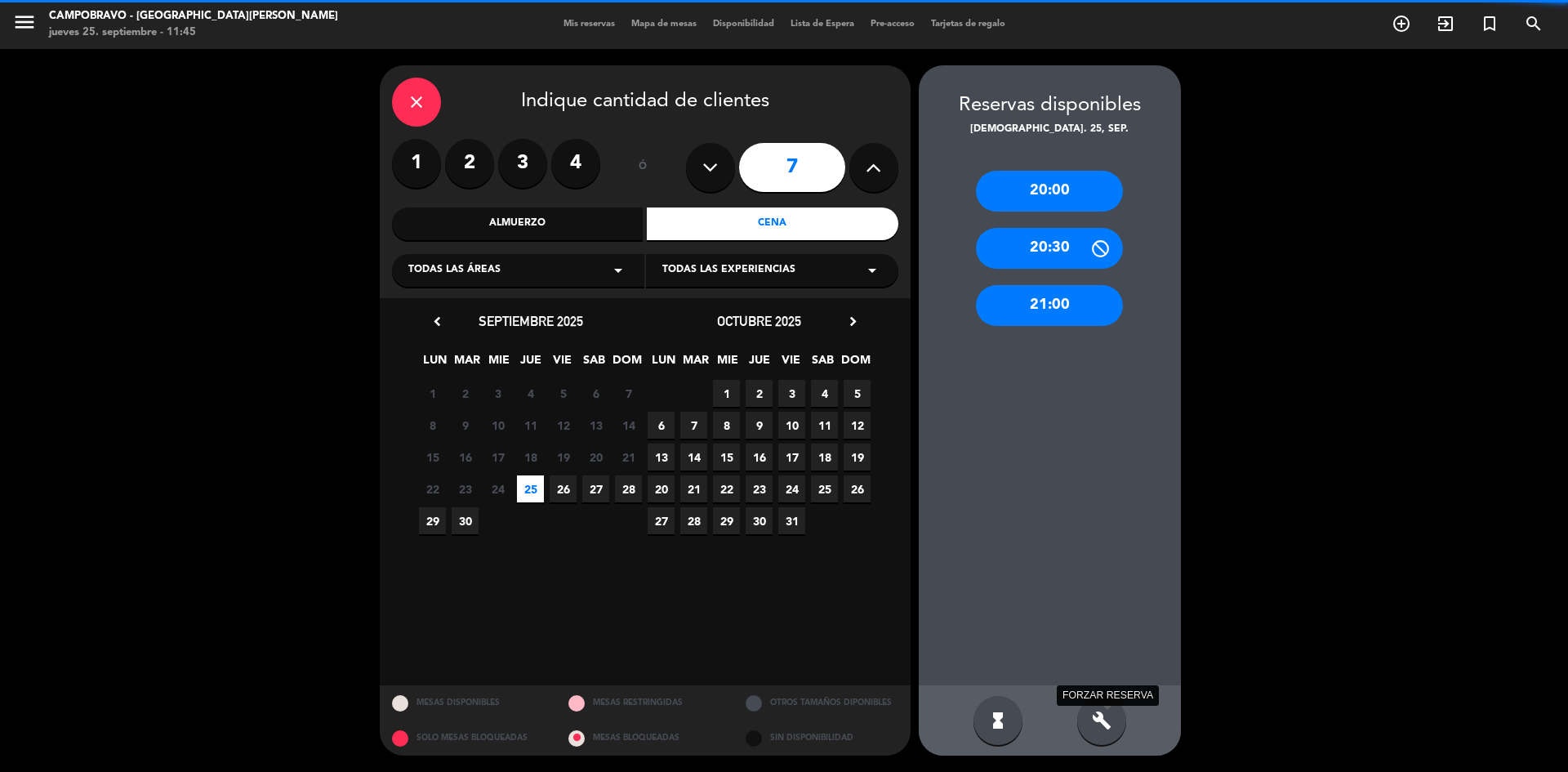
click at [1103, 721] on icon "build" at bounding box center [1101, 720] width 20 height 20
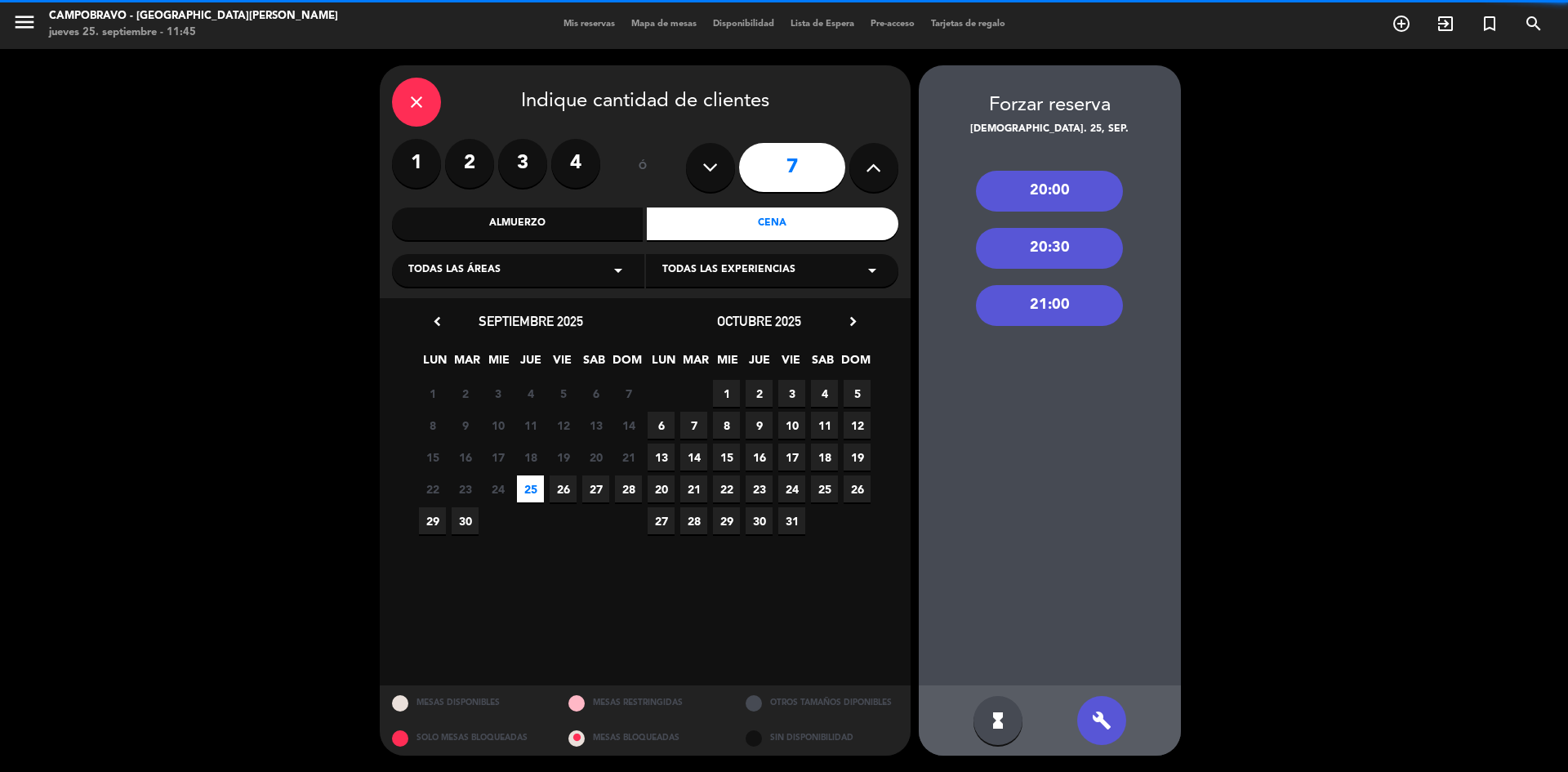
click at [1009, 312] on div "21:00" at bounding box center [1049, 306] width 147 height 41
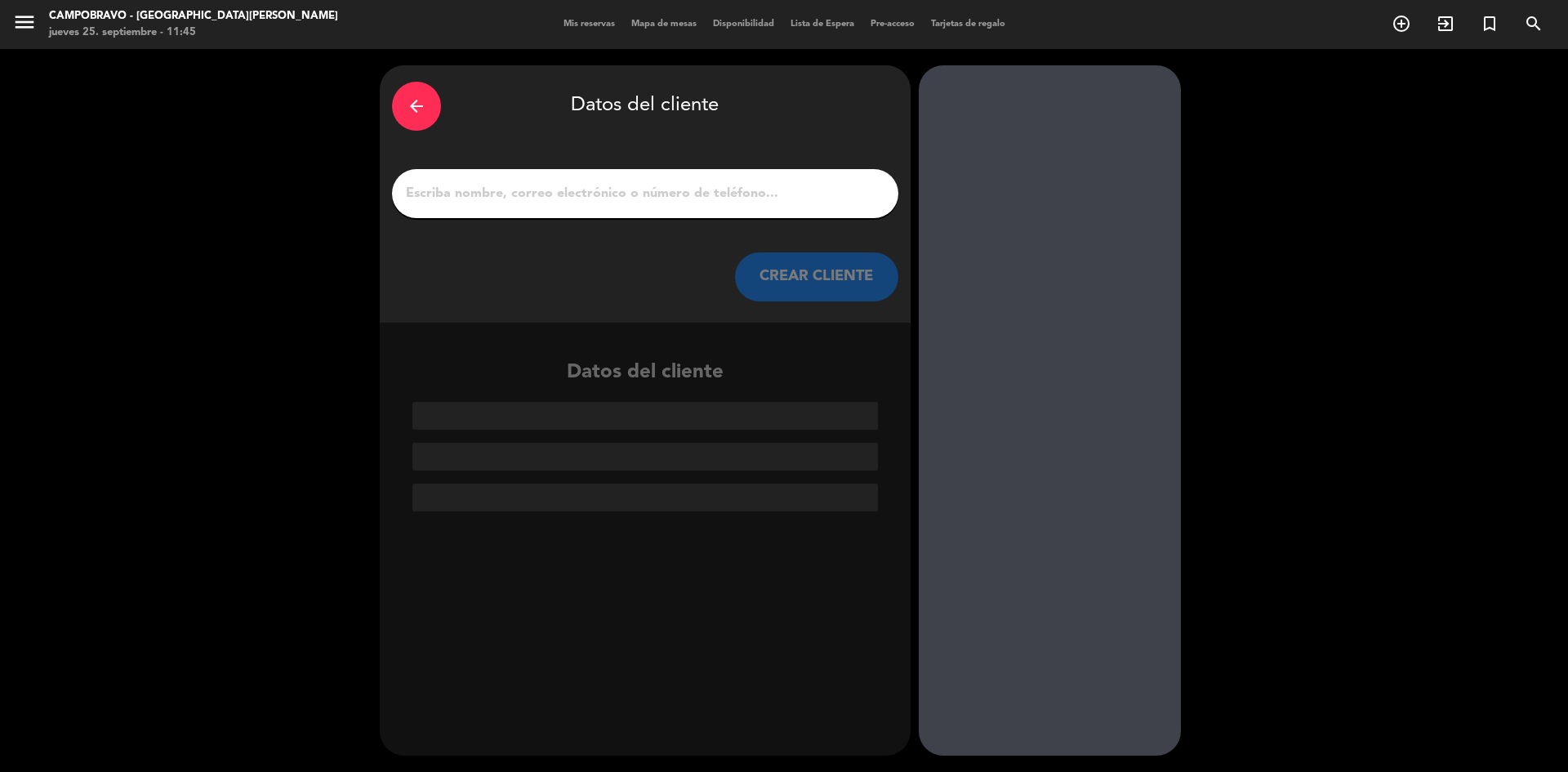
click at [673, 186] on input "1" at bounding box center [645, 193] width 482 height 23
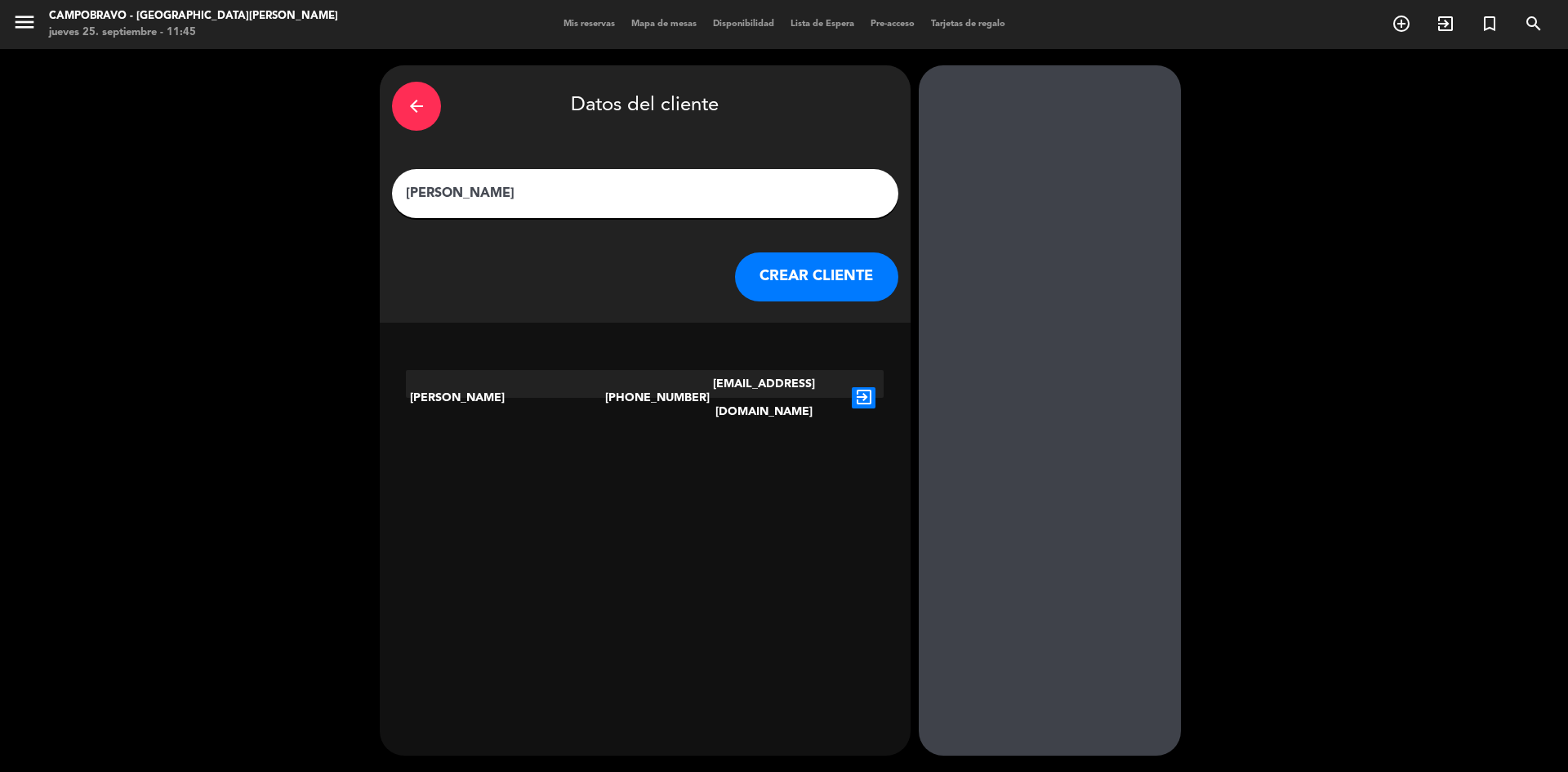
type input "[PERSON_NAME]"
click at [858, 387] on icon "exit_to_app" at bounding box center [864, 397] width 24 height 21
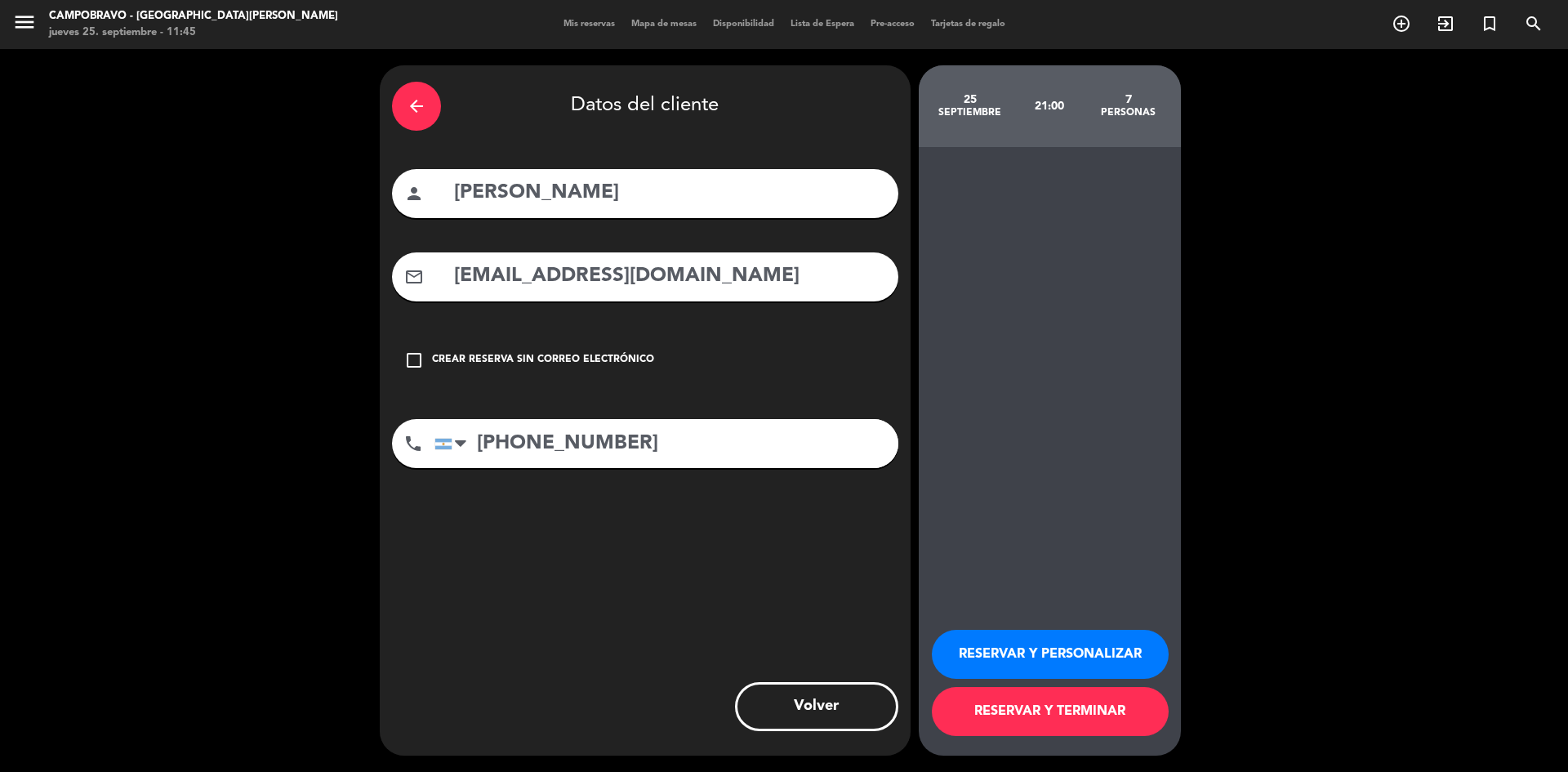
click at [1057, 723] on button "RESERVAR Y TERMINAR" at bounding box center [1050, 712] width 237 height 49
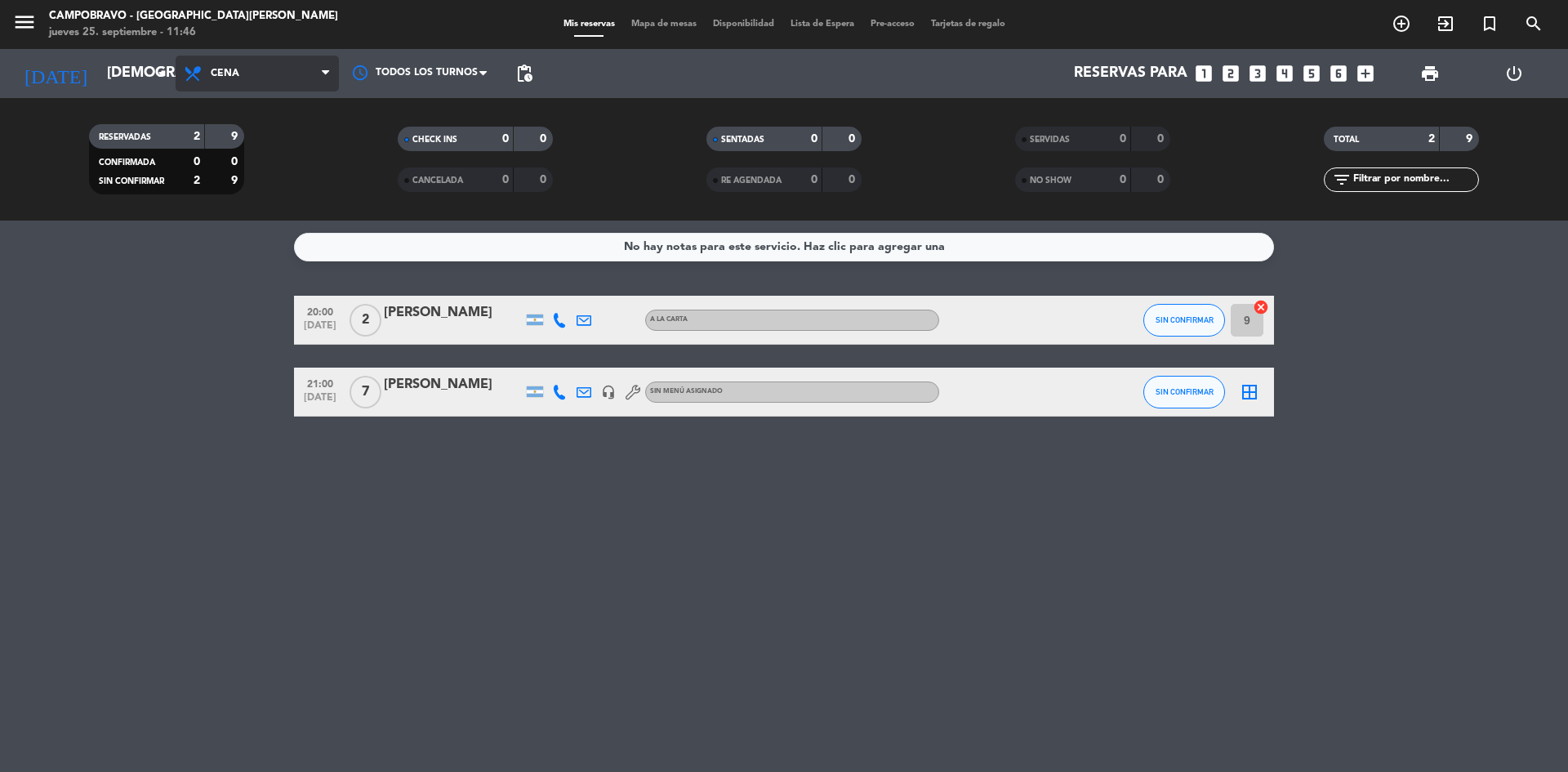
click at [326, 61] on span "Cena" at bounding box center [257, 73] width 163 height 36
click at [308, 154] on div "menu Campobravo - [GEOGRAPHIC_DATA][PERSON_NAME] [DATE] 25. septiembre - 11:46 …" at bounding box center [784, 110] width 1568 height 220
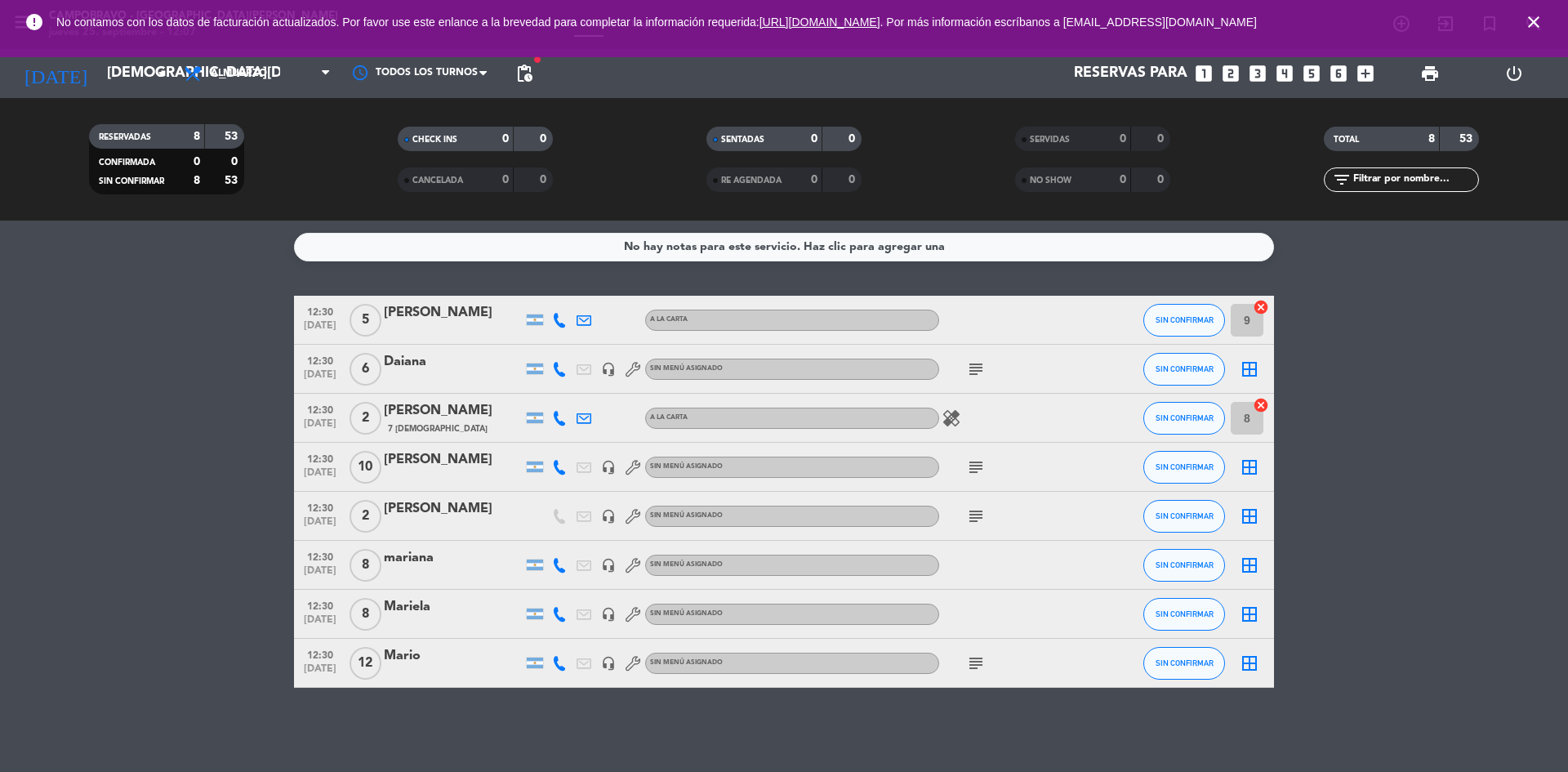
click at [448, 570] on div at bounding box center [453, 575] width 139 height 13
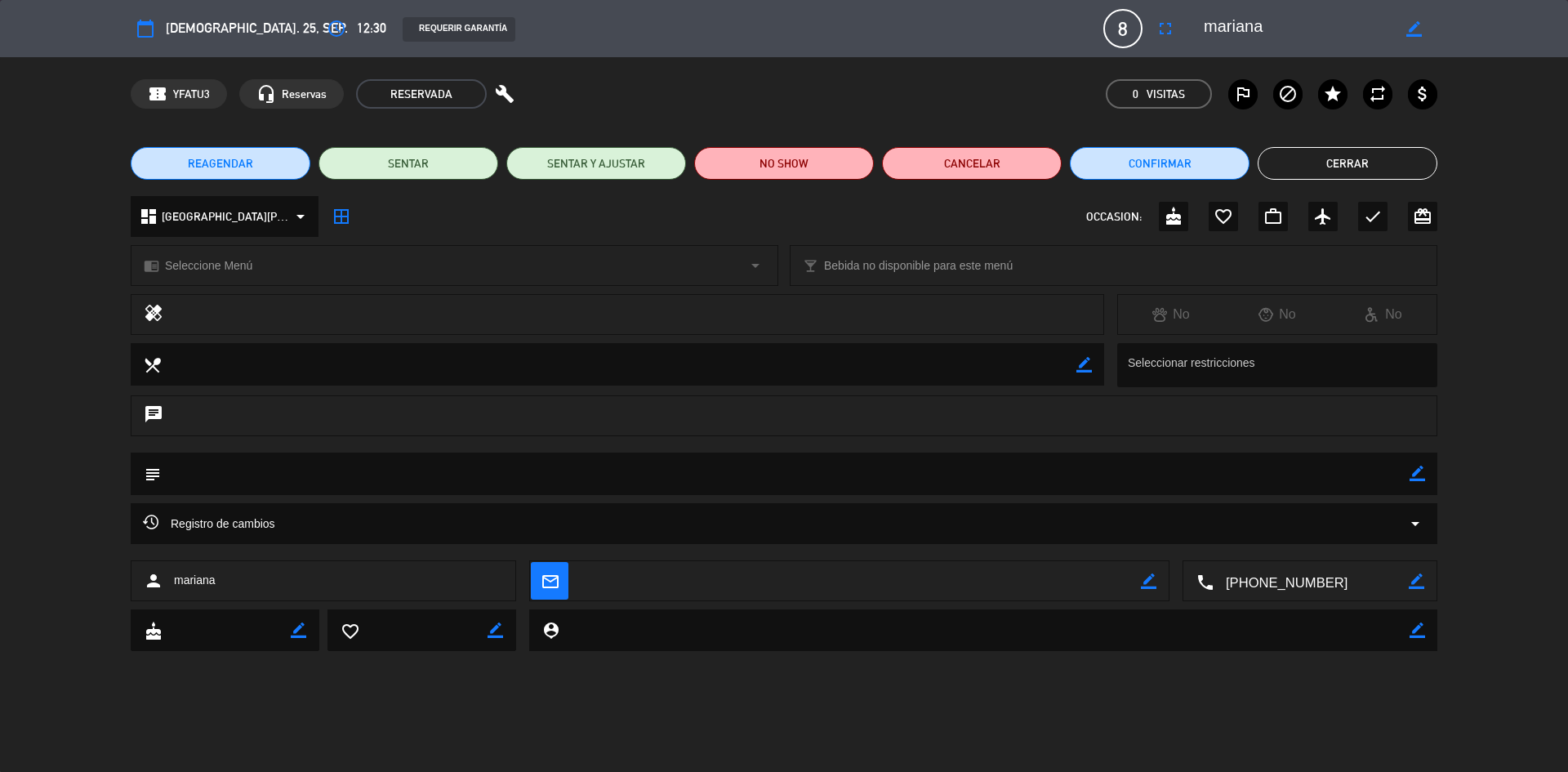
click at [1351, 158] on button "Cerrar" at bounding box center [1347, 163] width 180 height 32
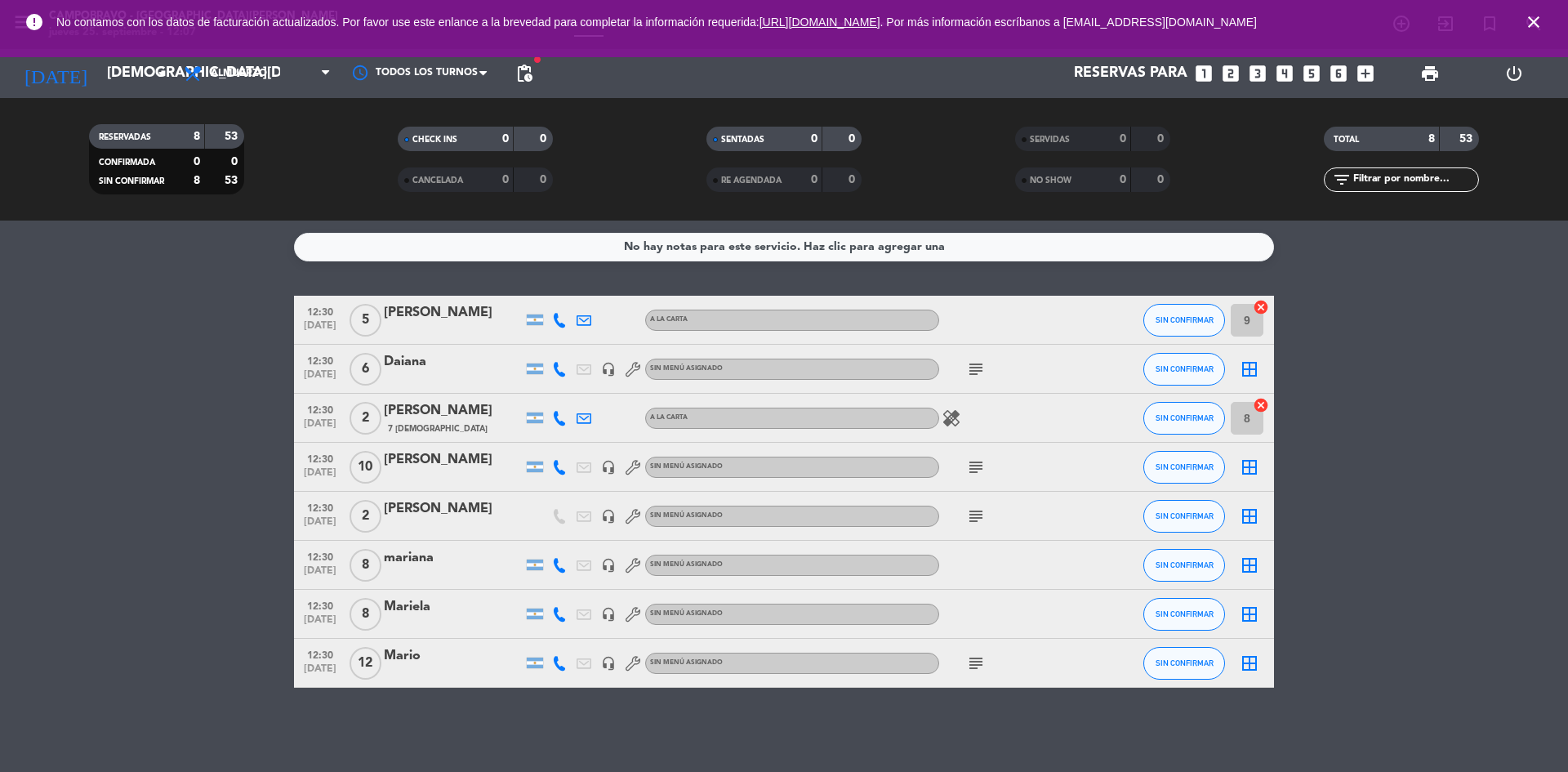
click at [1534, 17] on icon "close" at bounding box center [1533, 21] width 20 height 20
click at [975, 669] on icon "subject" at bounding box center [975, 663] width 20 height 20
click at [1537, 17] on icon "close" at bounding box center [1533, 21] width 20 height 20
click at [244, 71] on span "Almuerzo" at bounding box center [239, 73] width 56 height 11
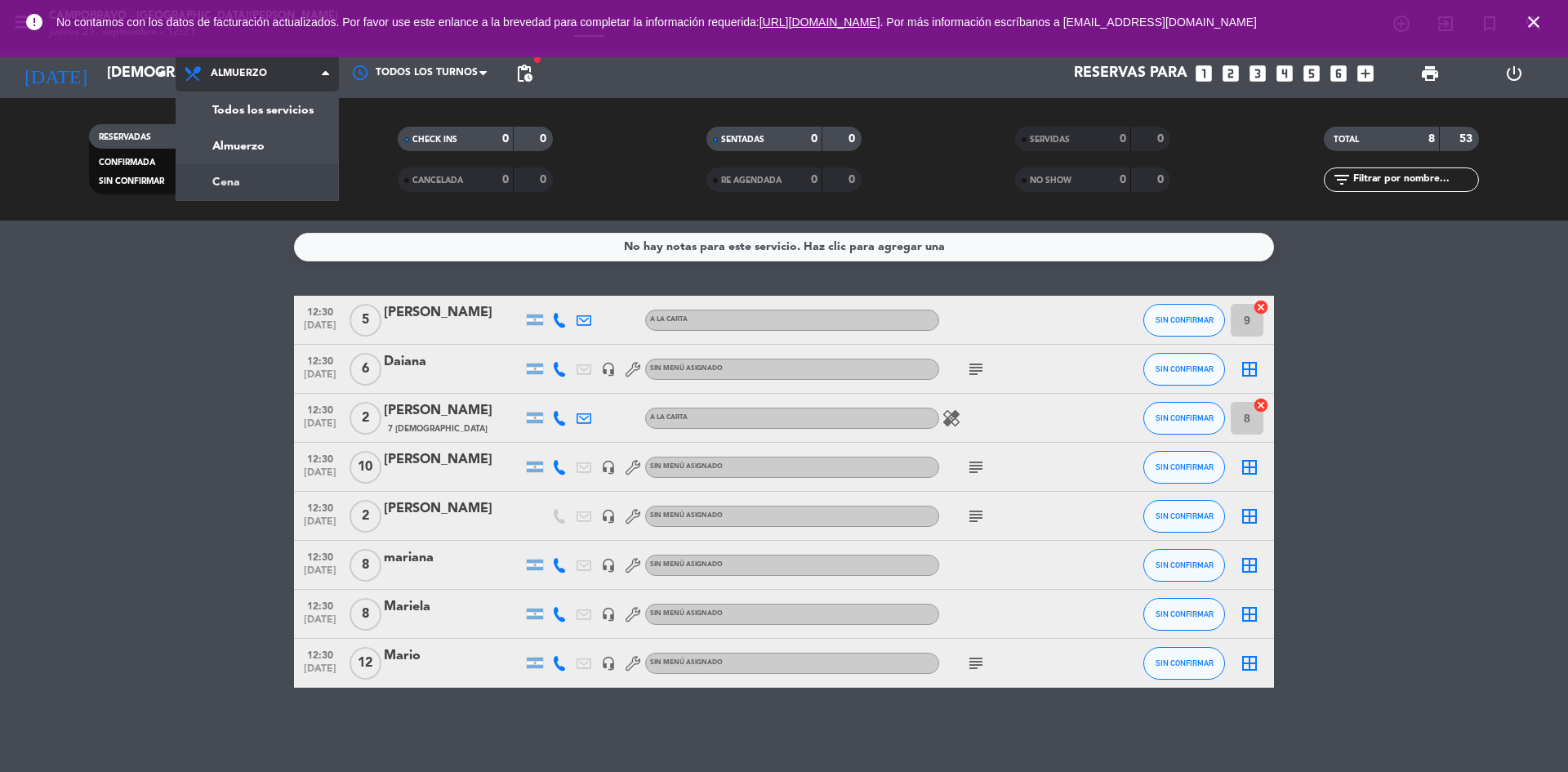
click at [259, 168] on div "menu Campobravo - [GEOGRAPHIC_DATA][PERSON_NAME] [DATE] 25. septiembre - 12:21 …" at bounding box center [784, 110] width 1568 height 220
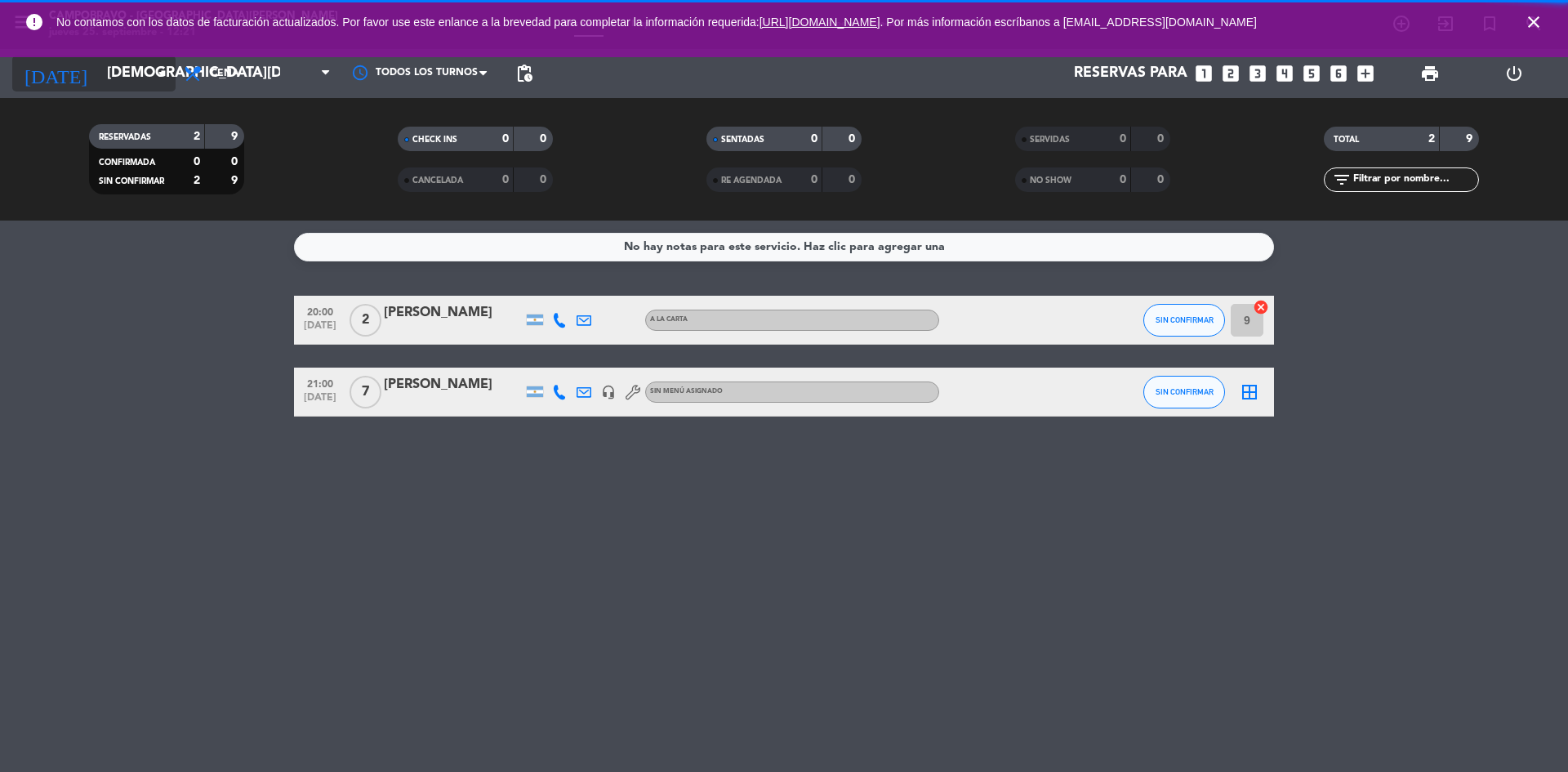
click at [148, 65] on input "[DEMOGRAPHIC_DATA][DATE]" at bounding box center [193, 73] width 190 height 32
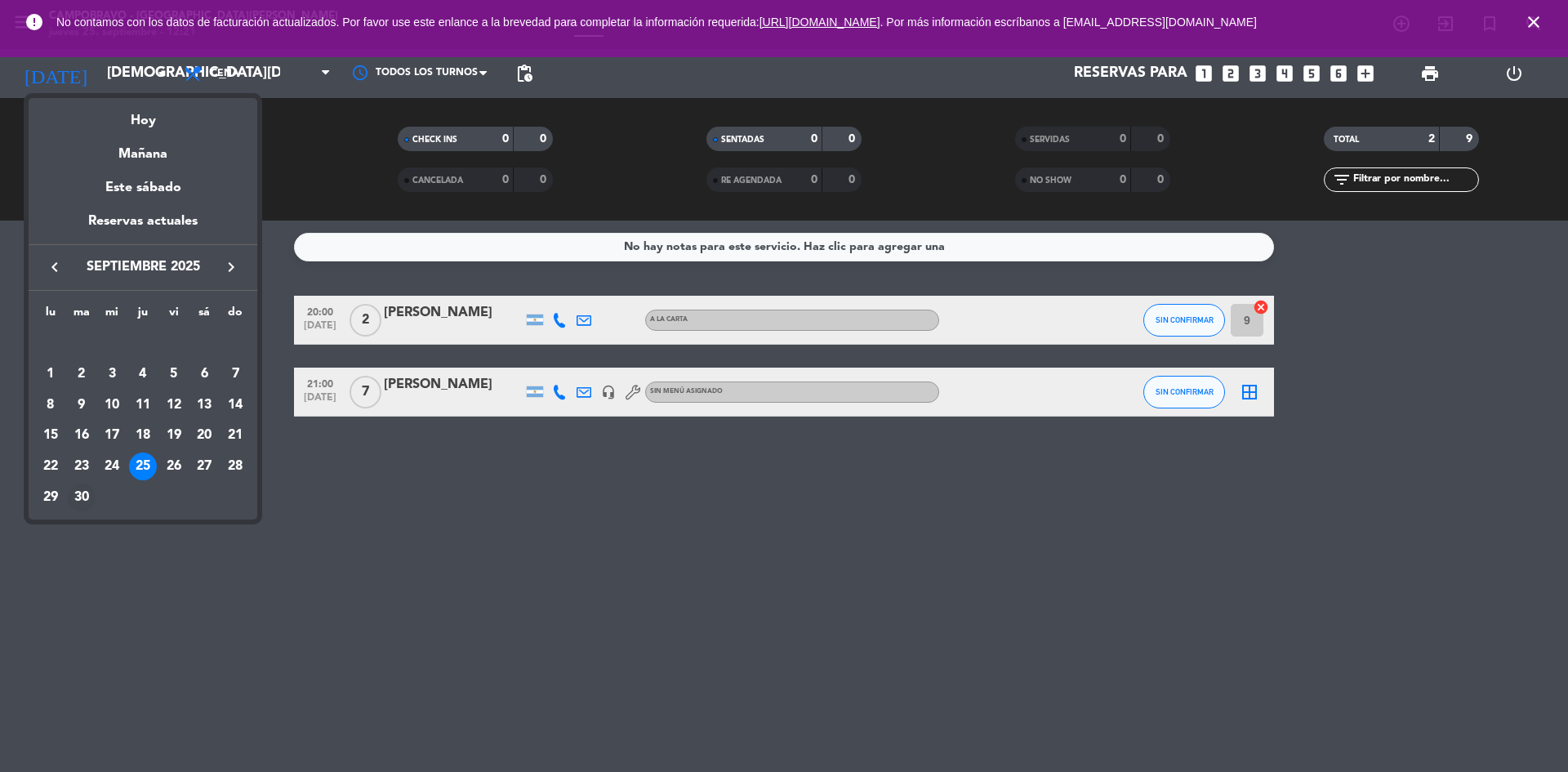
click at [84, 496] on div "30" at bounding box center [82, 497] width 28 height 28
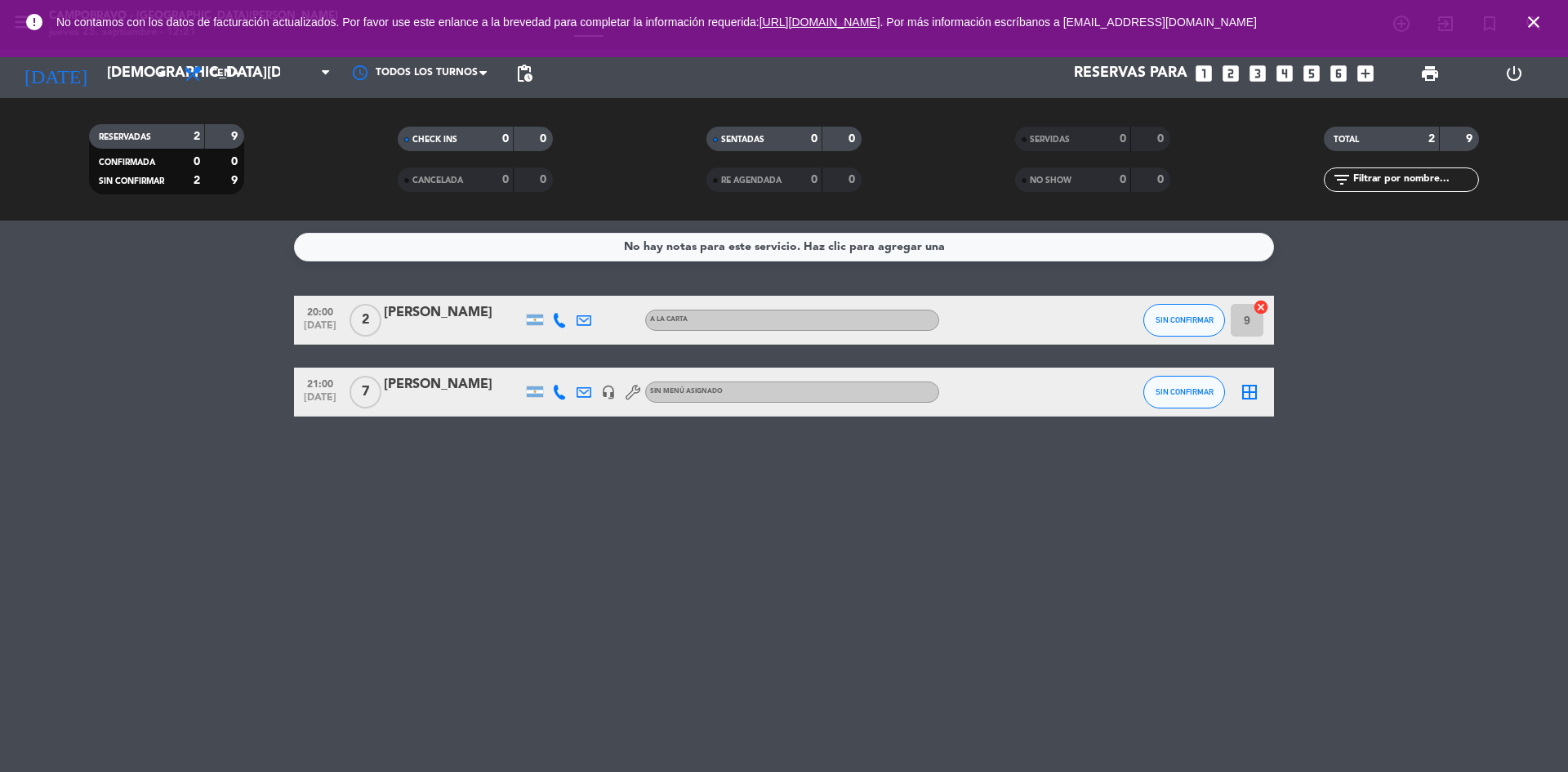
type input "[DATE]"
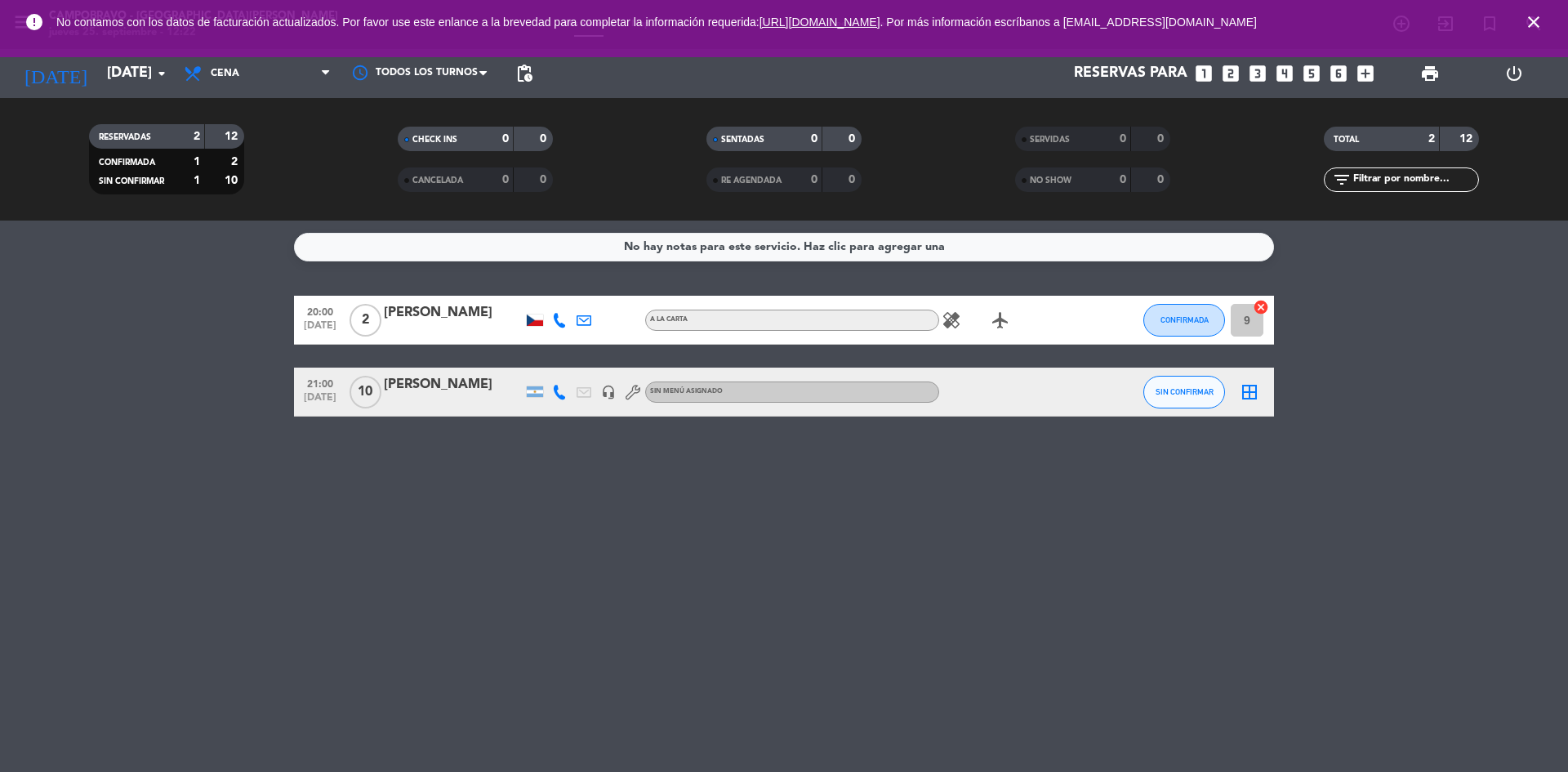
click at [429, 391] on div "[PERSON_NAME]" at bounding box center [453, 385] width 139 height 21
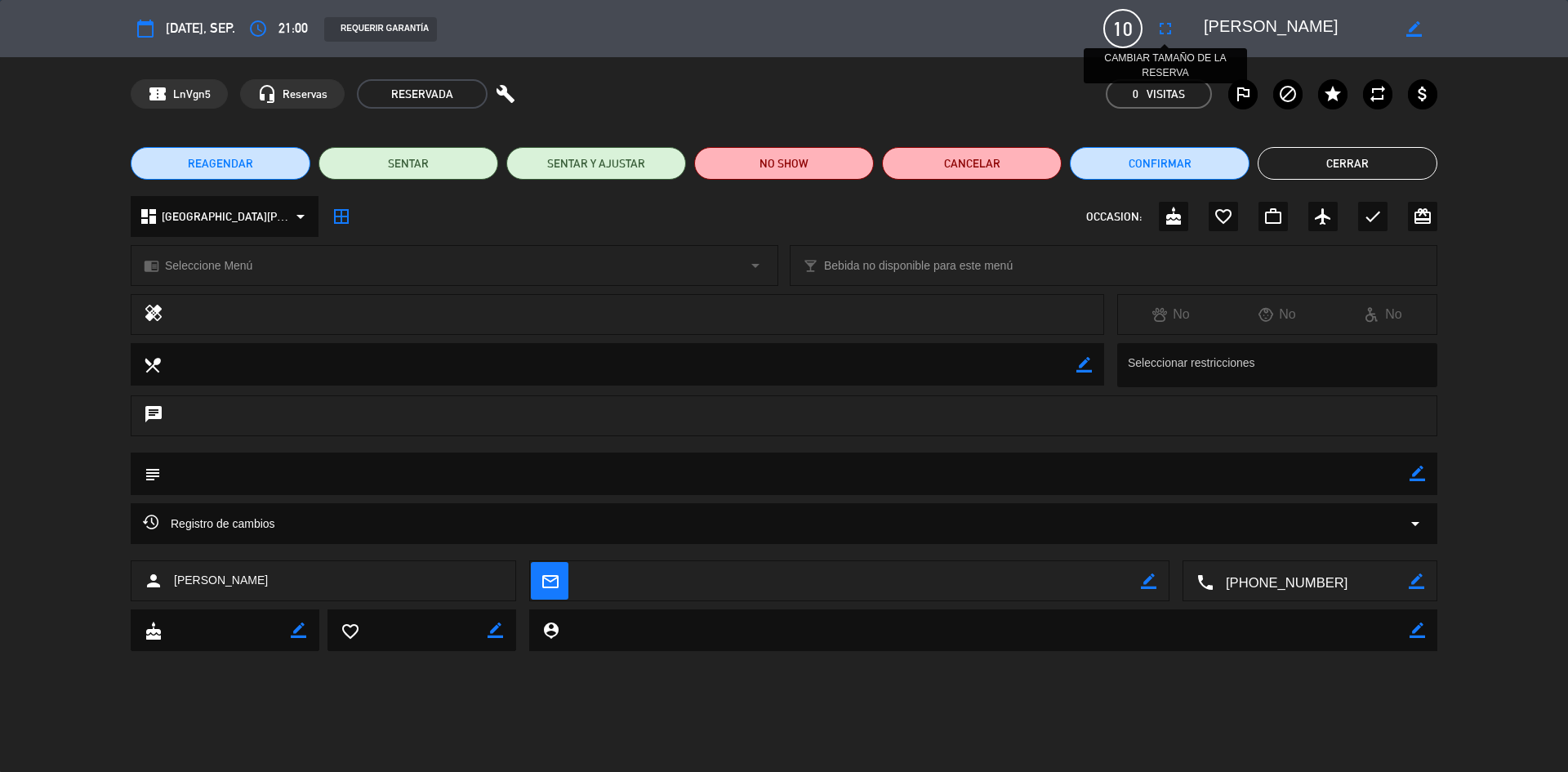
click at [1169, 31] on icon "fullscreen" at bounding box center [1165, 28] width 20 height 20
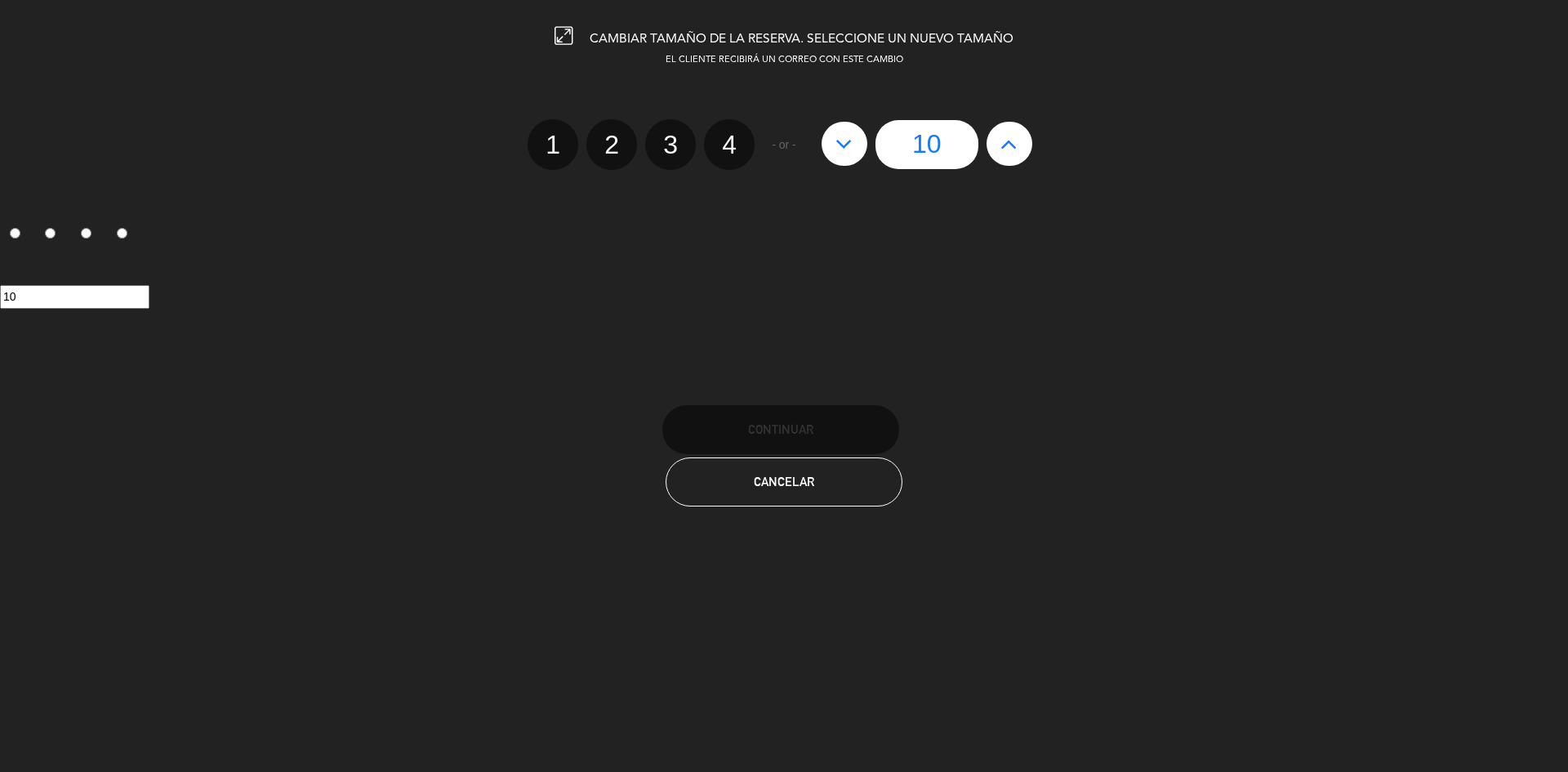
click at [1022, 138] on button at bounding box center [1009, 144] width 46 height 44
type input "11"
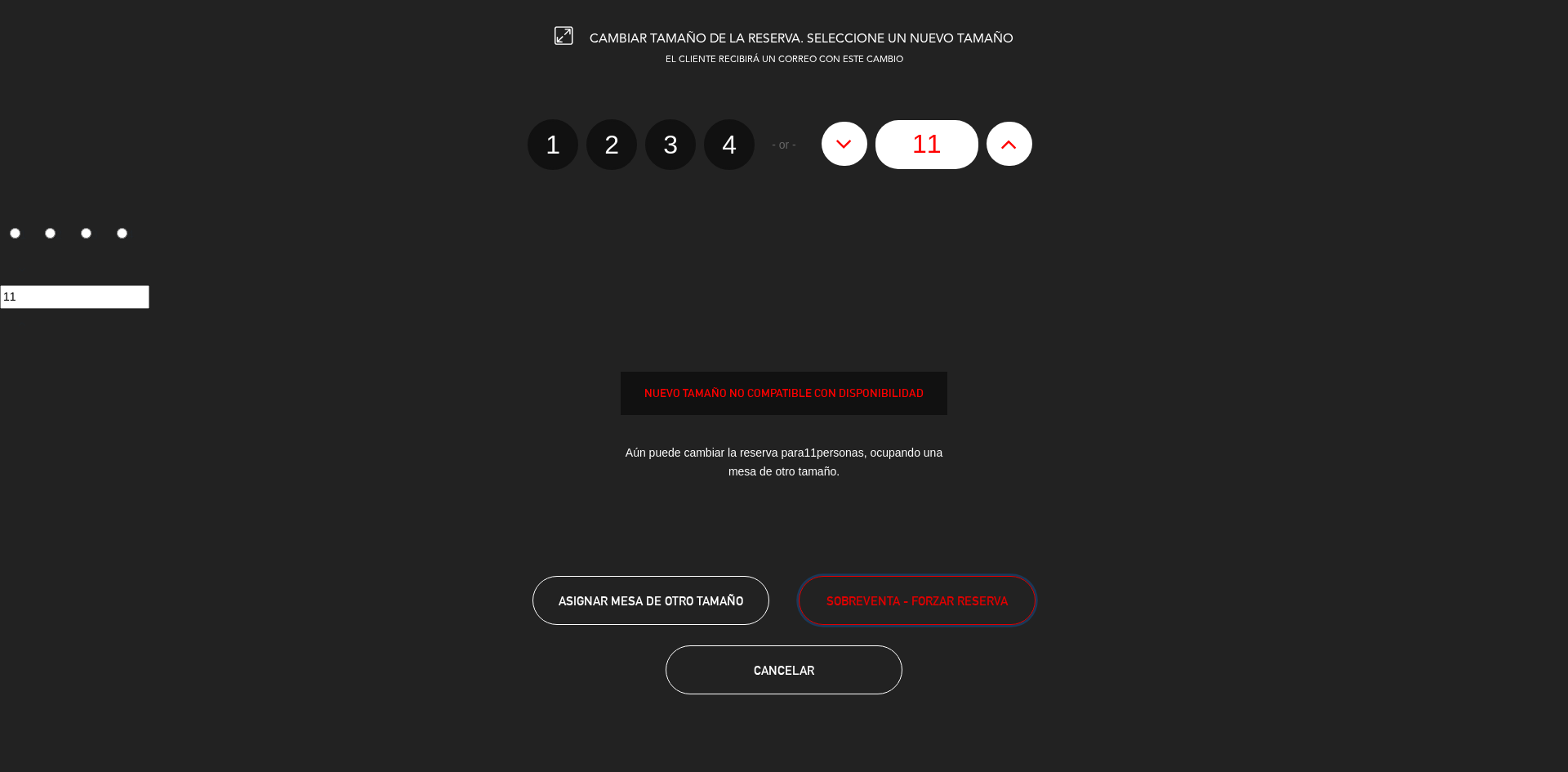
click at [932, 599] on span "SOBREVENTA - FORZAR RESERVA" at bounding box center [916, 601] width 181 height 19
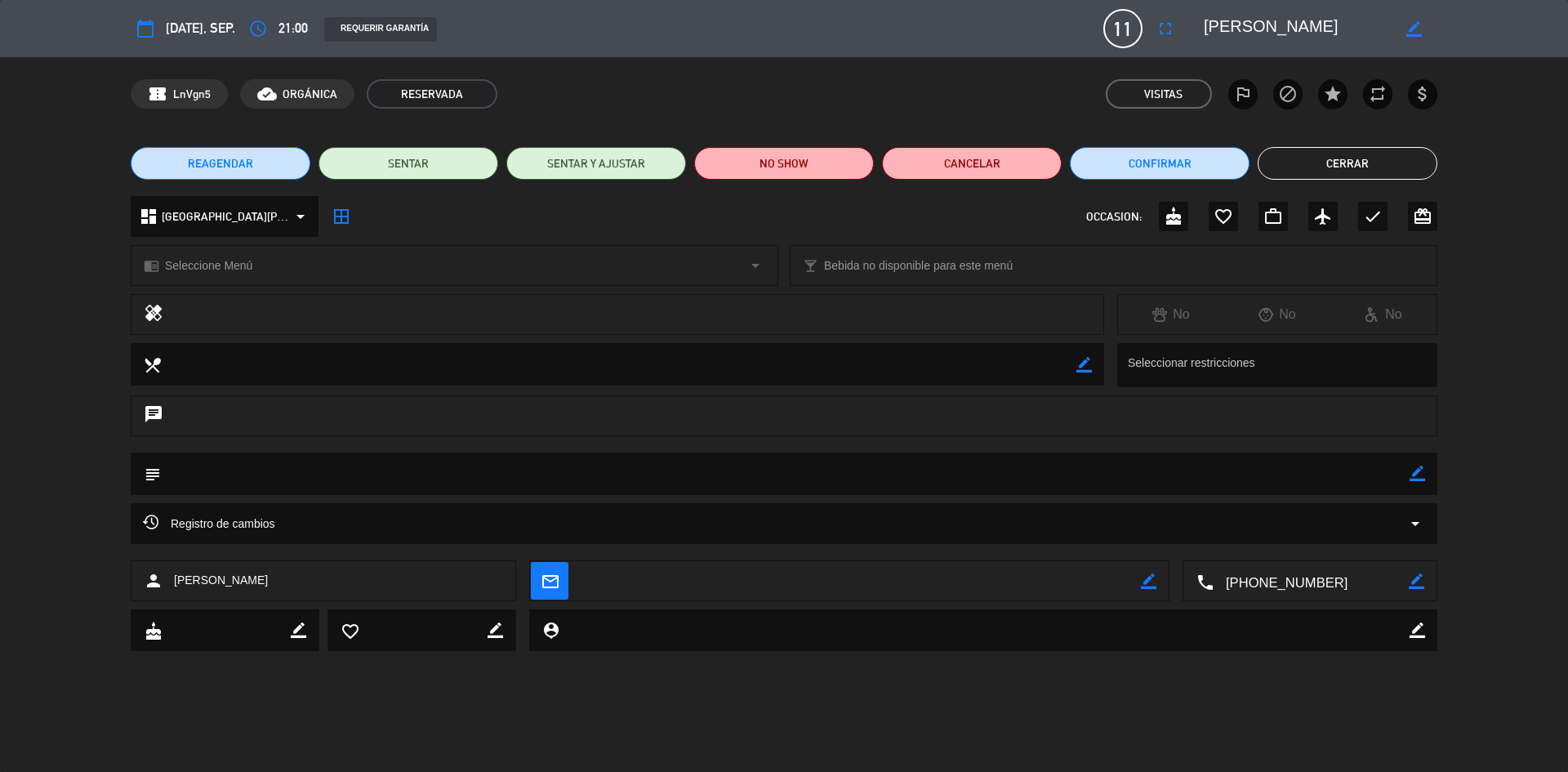
click at [1369, 164] on button "Cerrar" at bounding box center [1347, 163] width 180 height 32
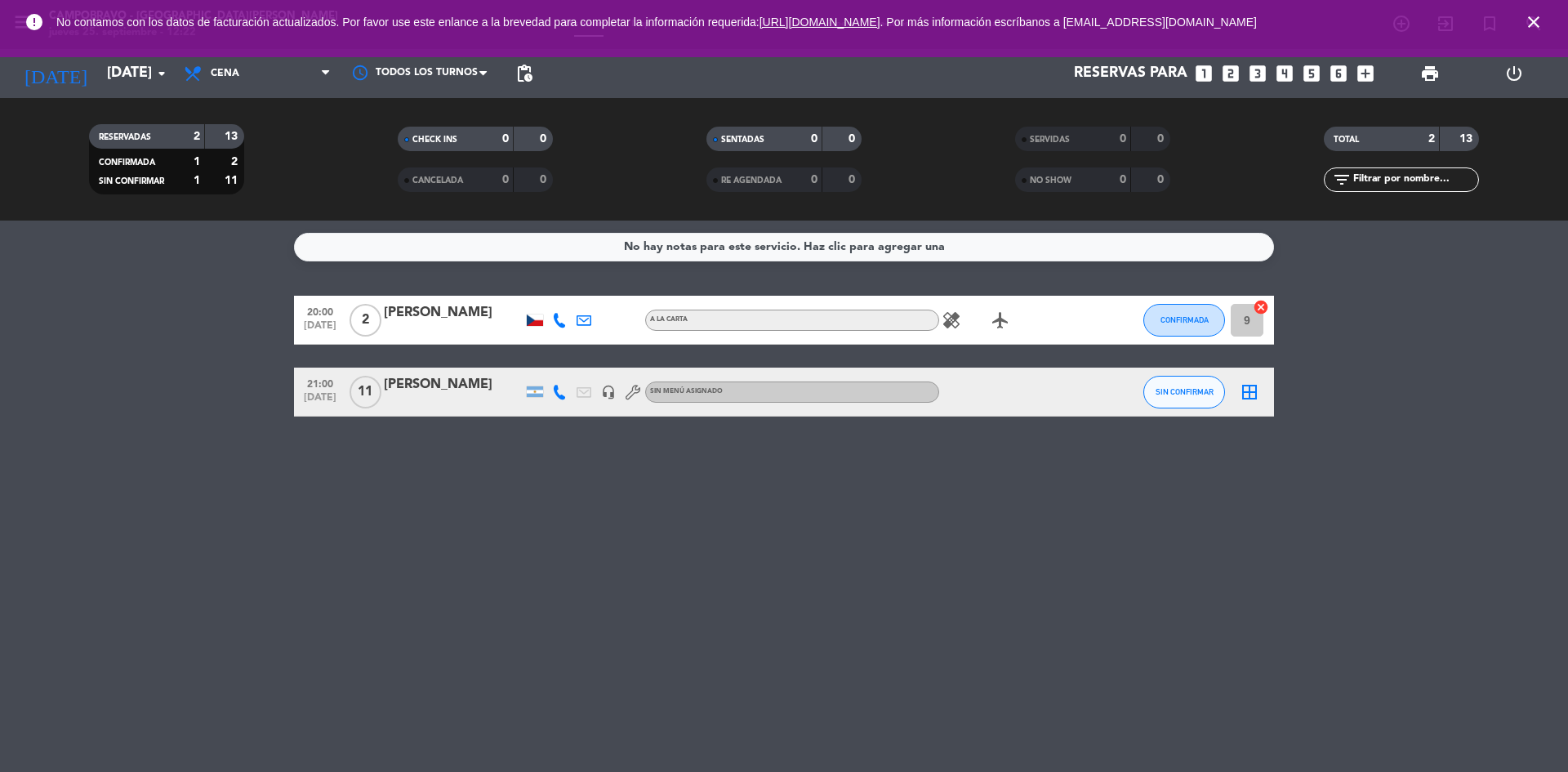
click at [1538, 23] on icon "close" at bounding box center [1533, 21] width 20 height 20
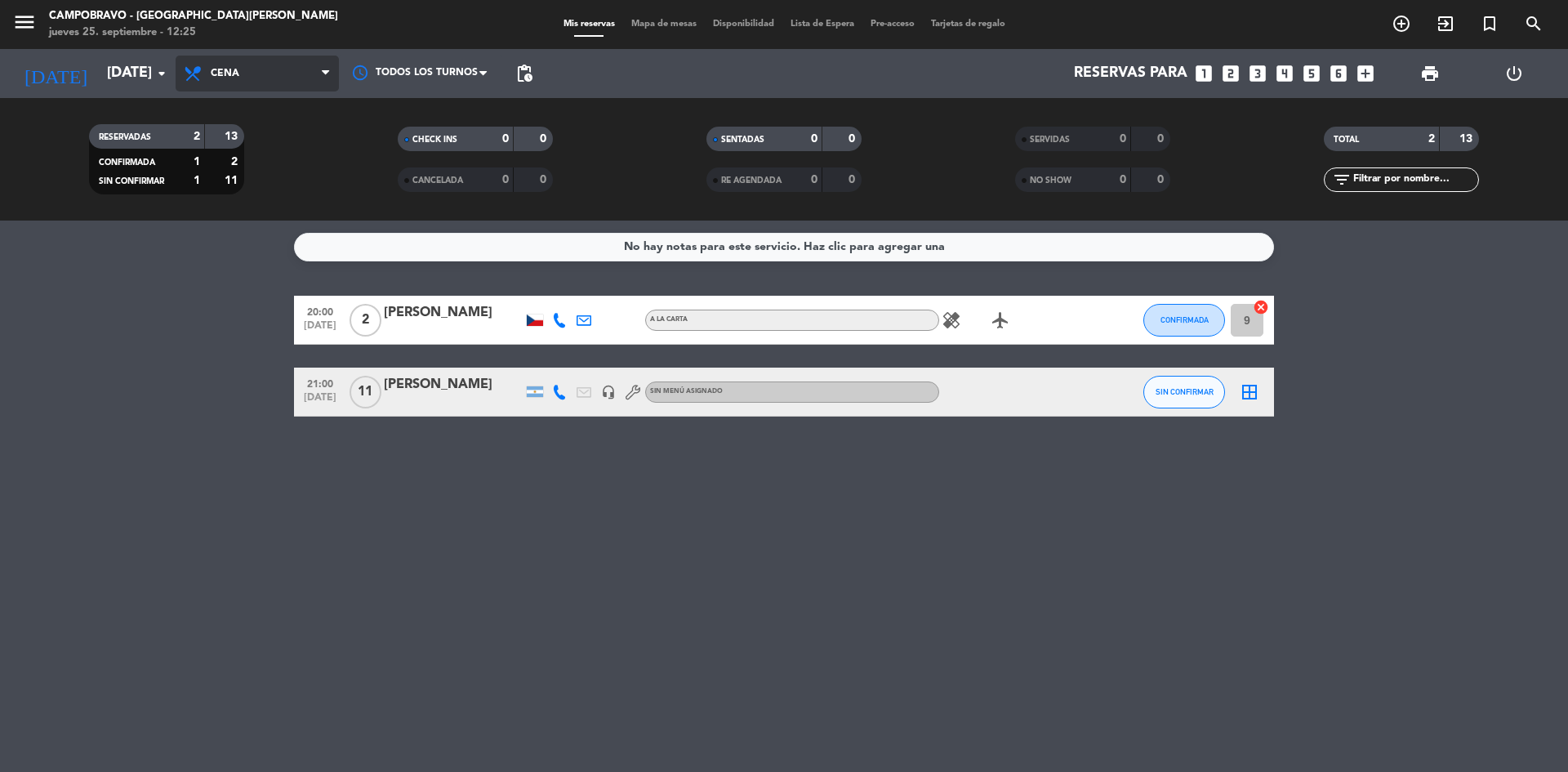
click at [301, 74] on span "Cena" at bounding box center [257, 73] width 163 height 36
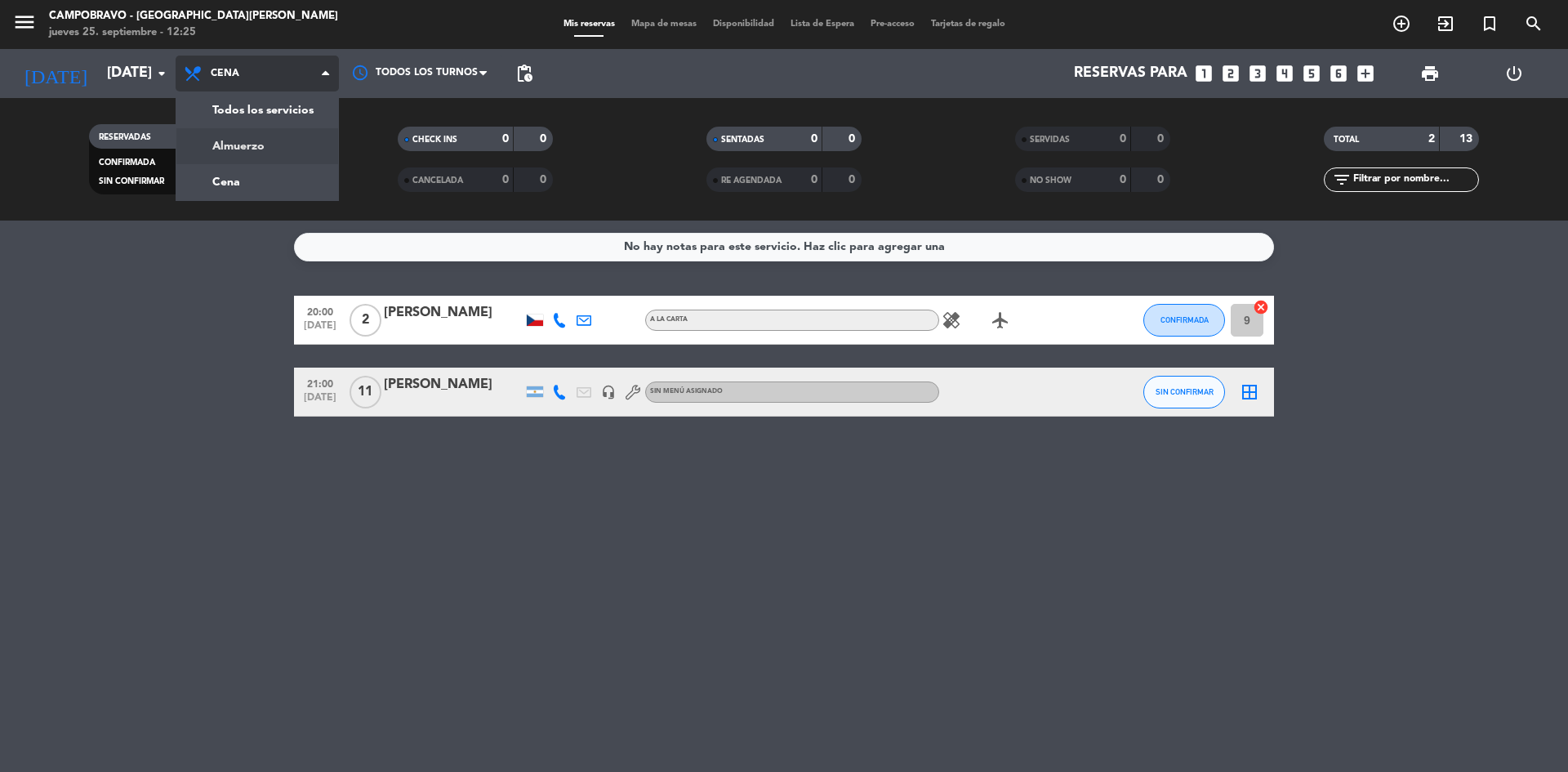
click at [287, 138] on div "menu Campobravo - [GEOGRAPHIC_DATA][PERSON_NAME] [DATE] 25. septiembre - 12:25 …" at bounding box center [784, 110] width 1568 height 220
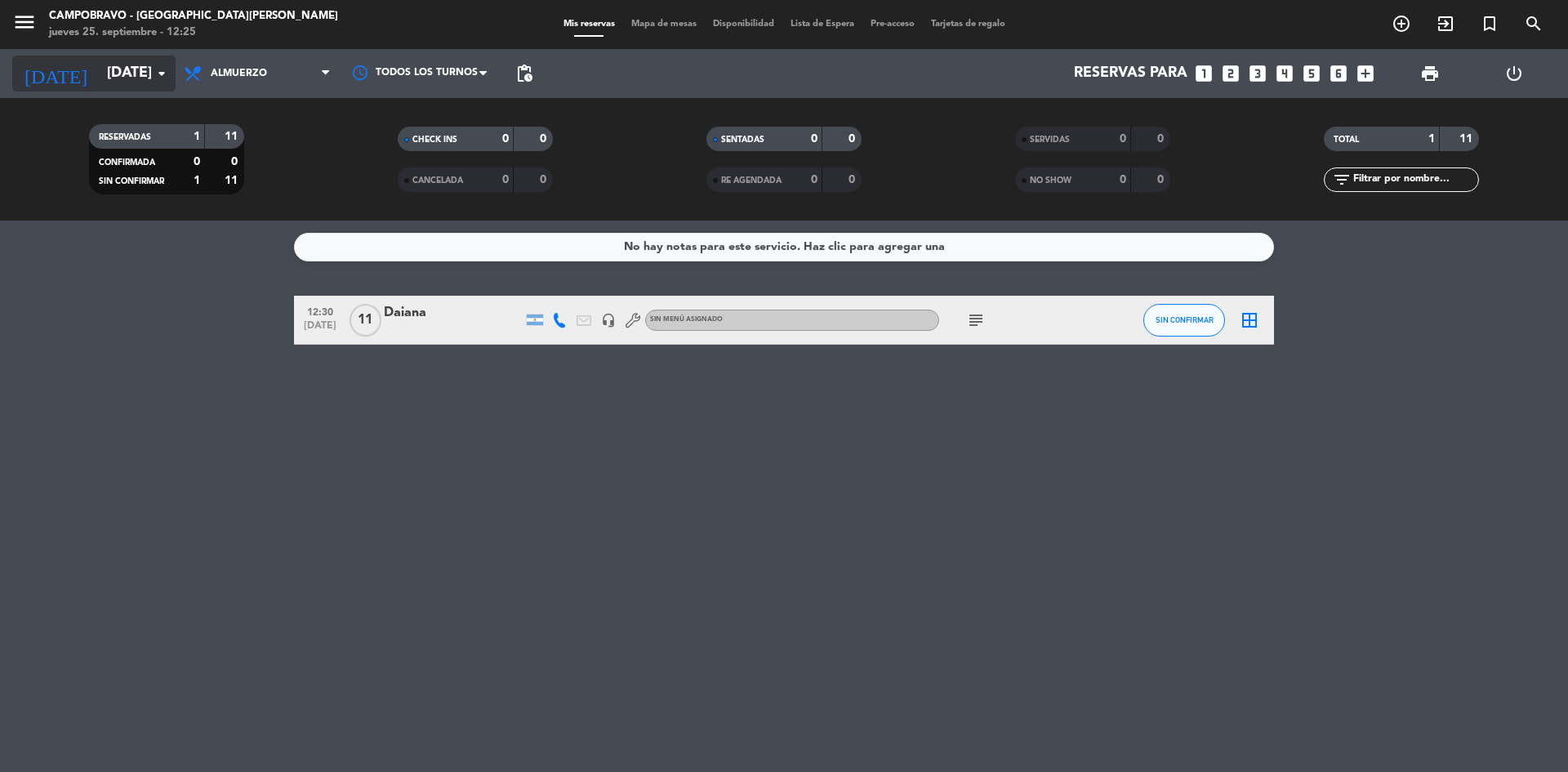
click at [148, 72] on input "[DATE]" at bounding box center [193, 73] width 190 height 32
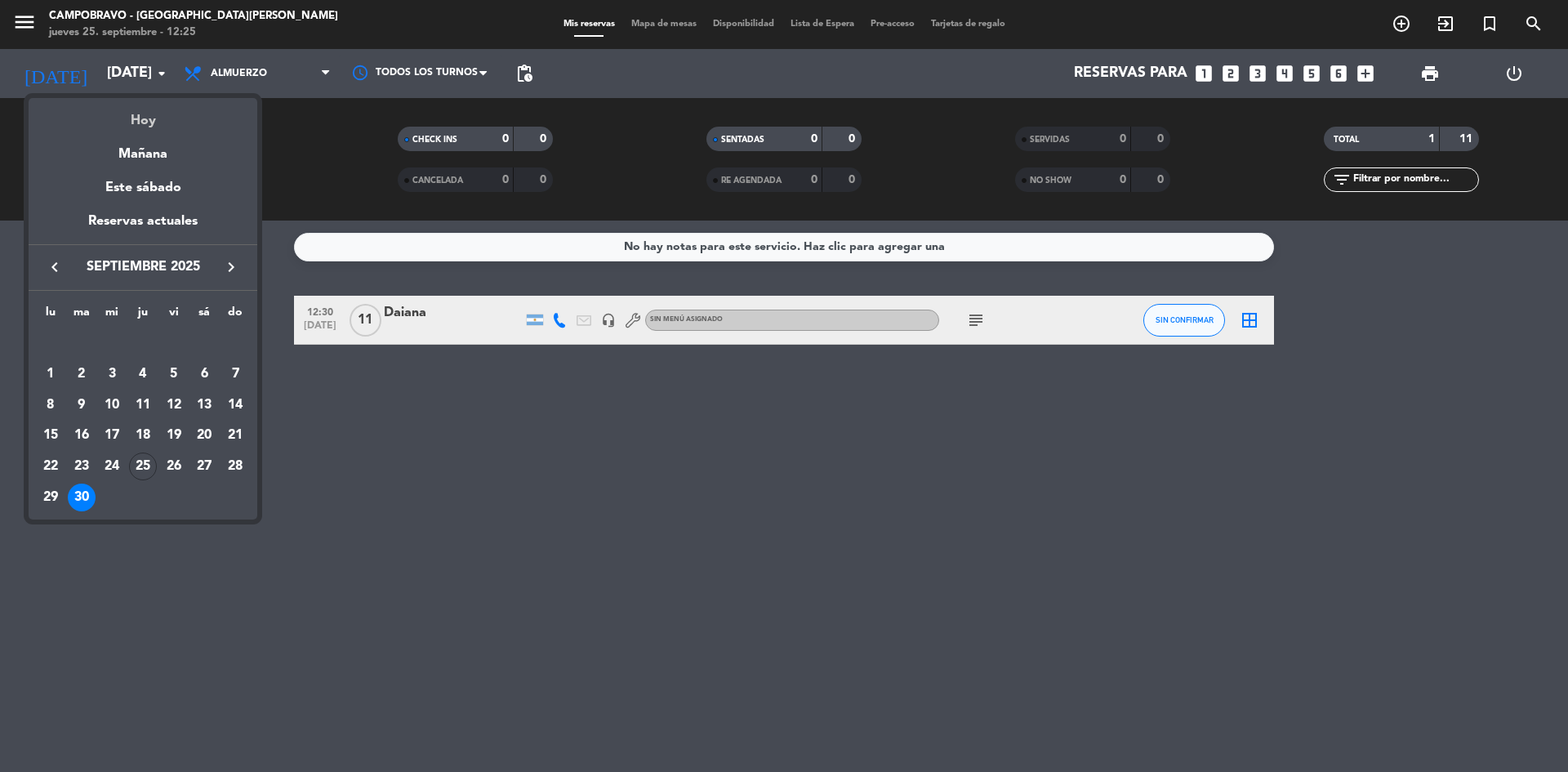
click at [135, 122] on div "Hoy" at bounding box center [143, 114] width 229 height 33
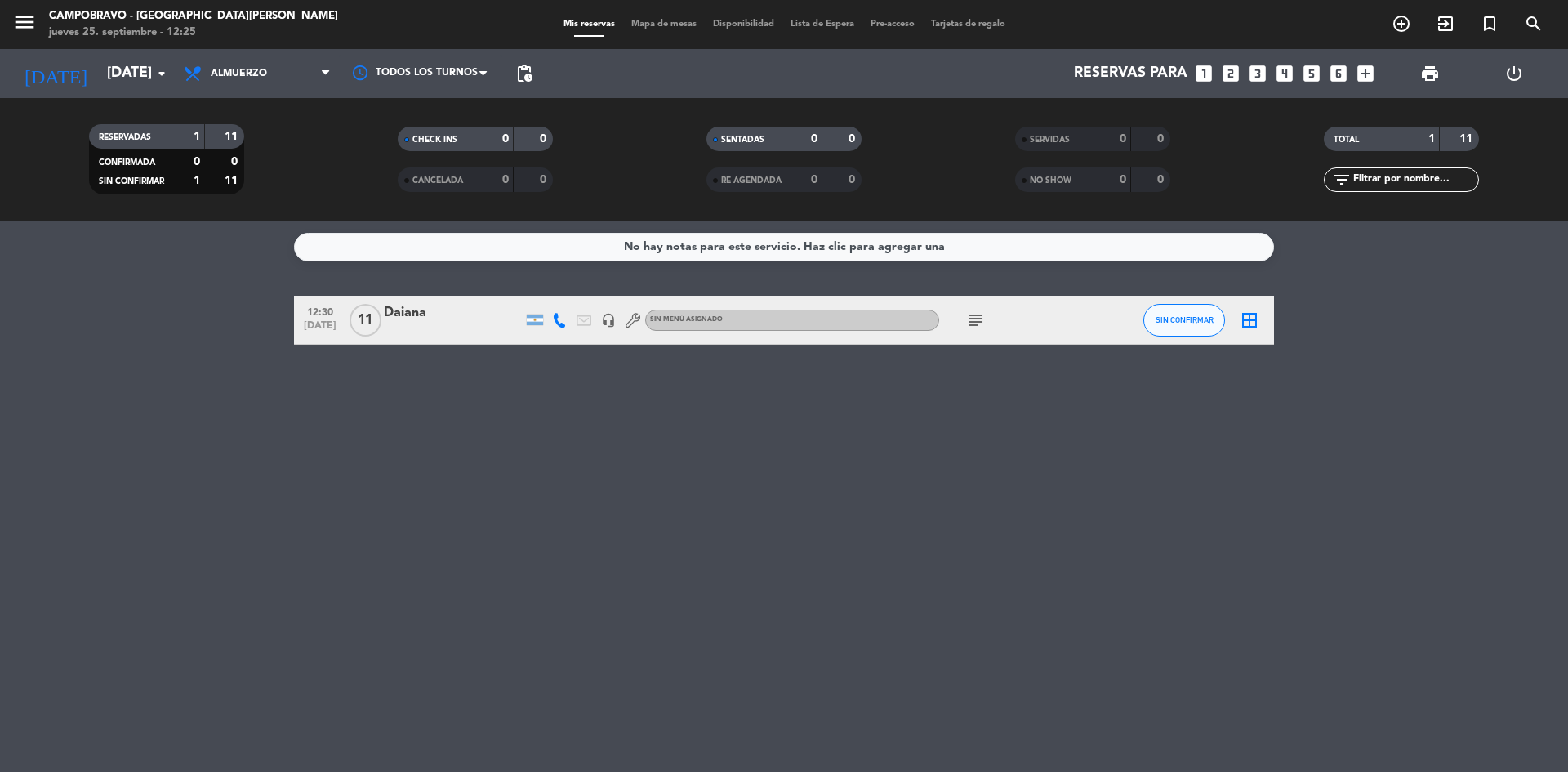
type input "[DEMOGRAPHIC_DATA][DATE]"
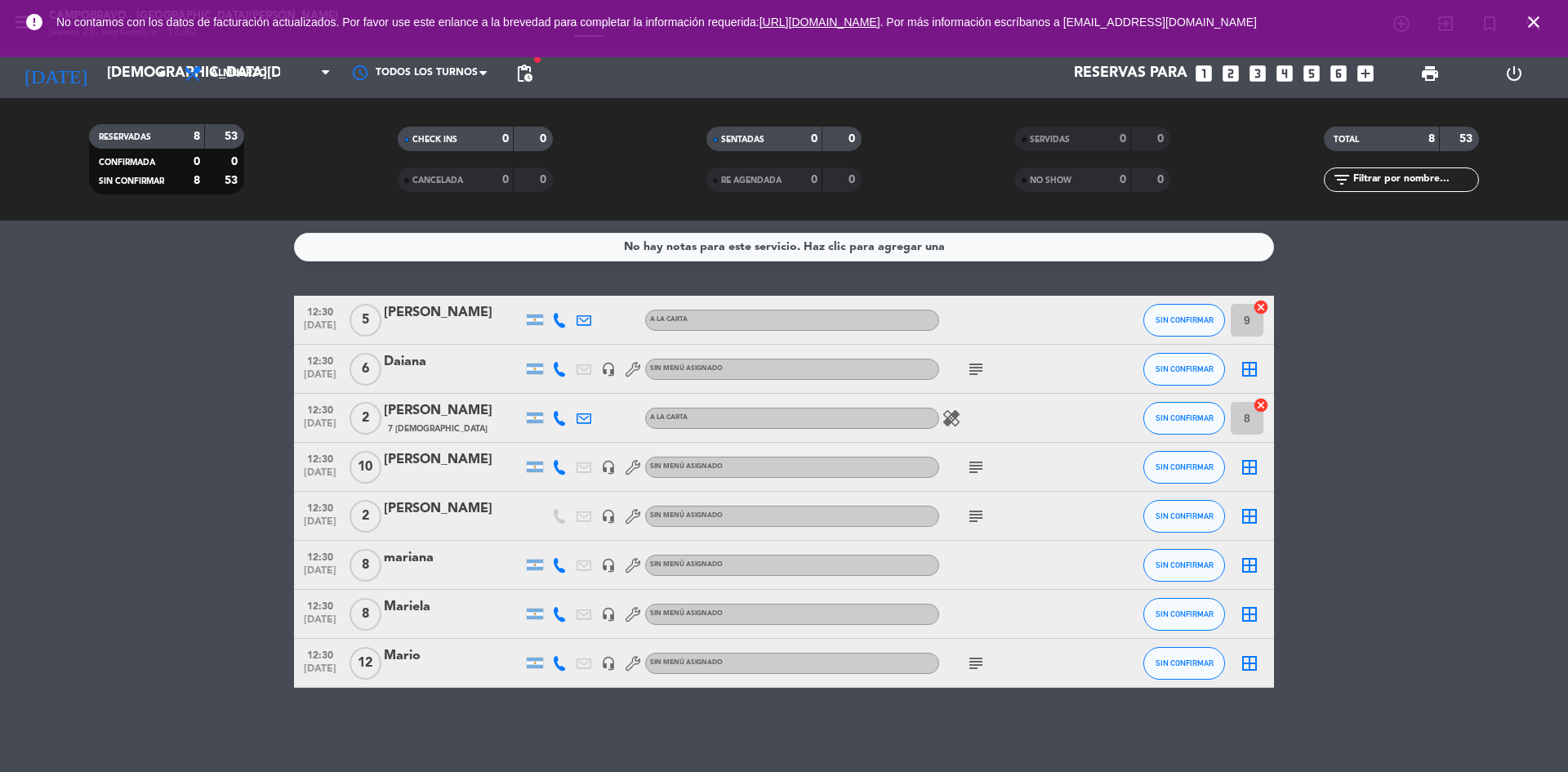
click at [982, 666] on icon "subject" at bounding box center [975, 663] width 20 height 20
click at [975, 512] on icon "subject" at bounding box center [975, 516] width 20 height 20
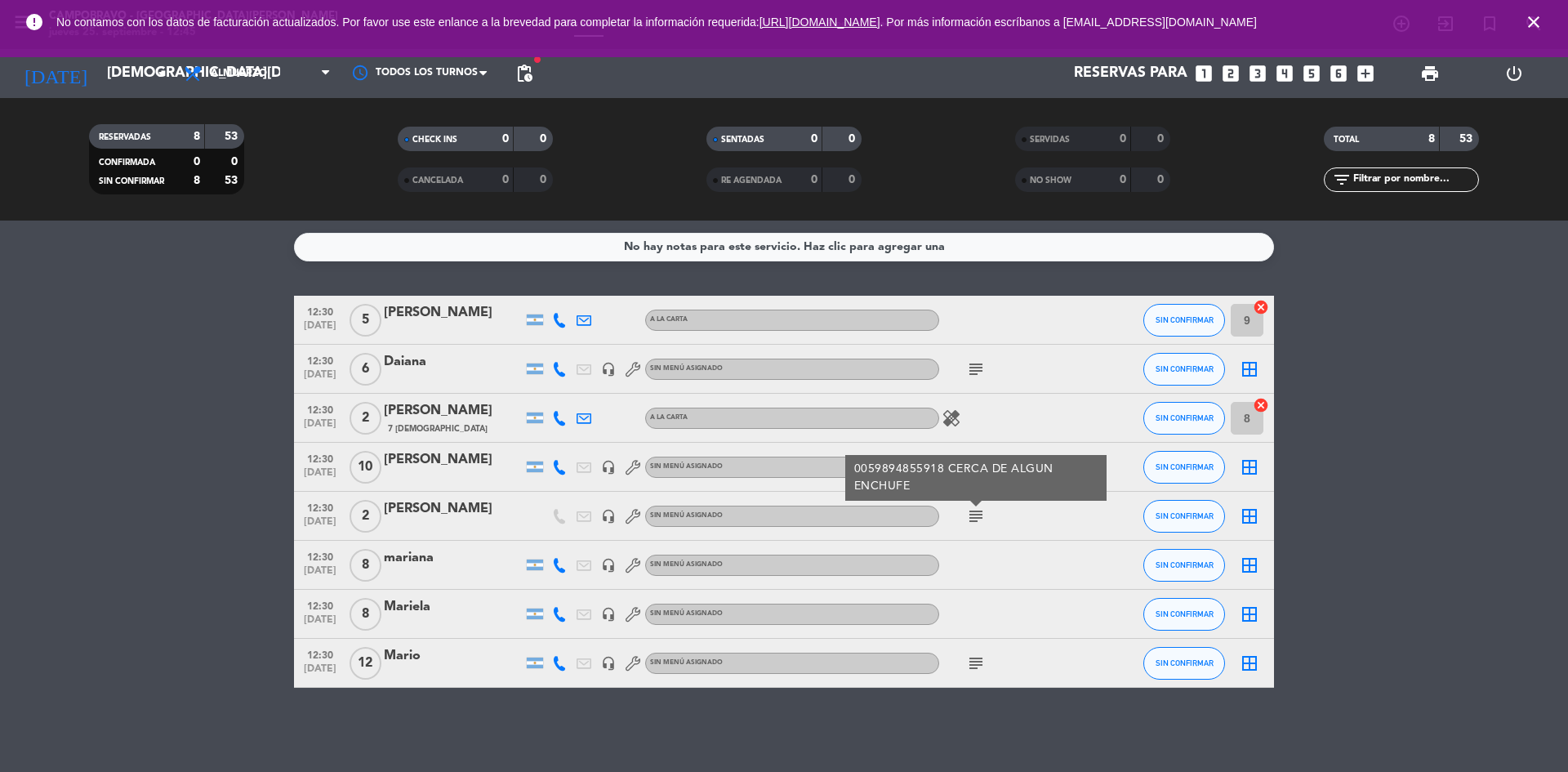
click at [88, 489] on bookings-row "12:30 [DATE] 5 [PERSON_NAME] A LA CARTA SIN CONFIRMAR 9 cancel 12:30 [DATE] 6 […" at bounding box center [784, 491] width 1568 height 392
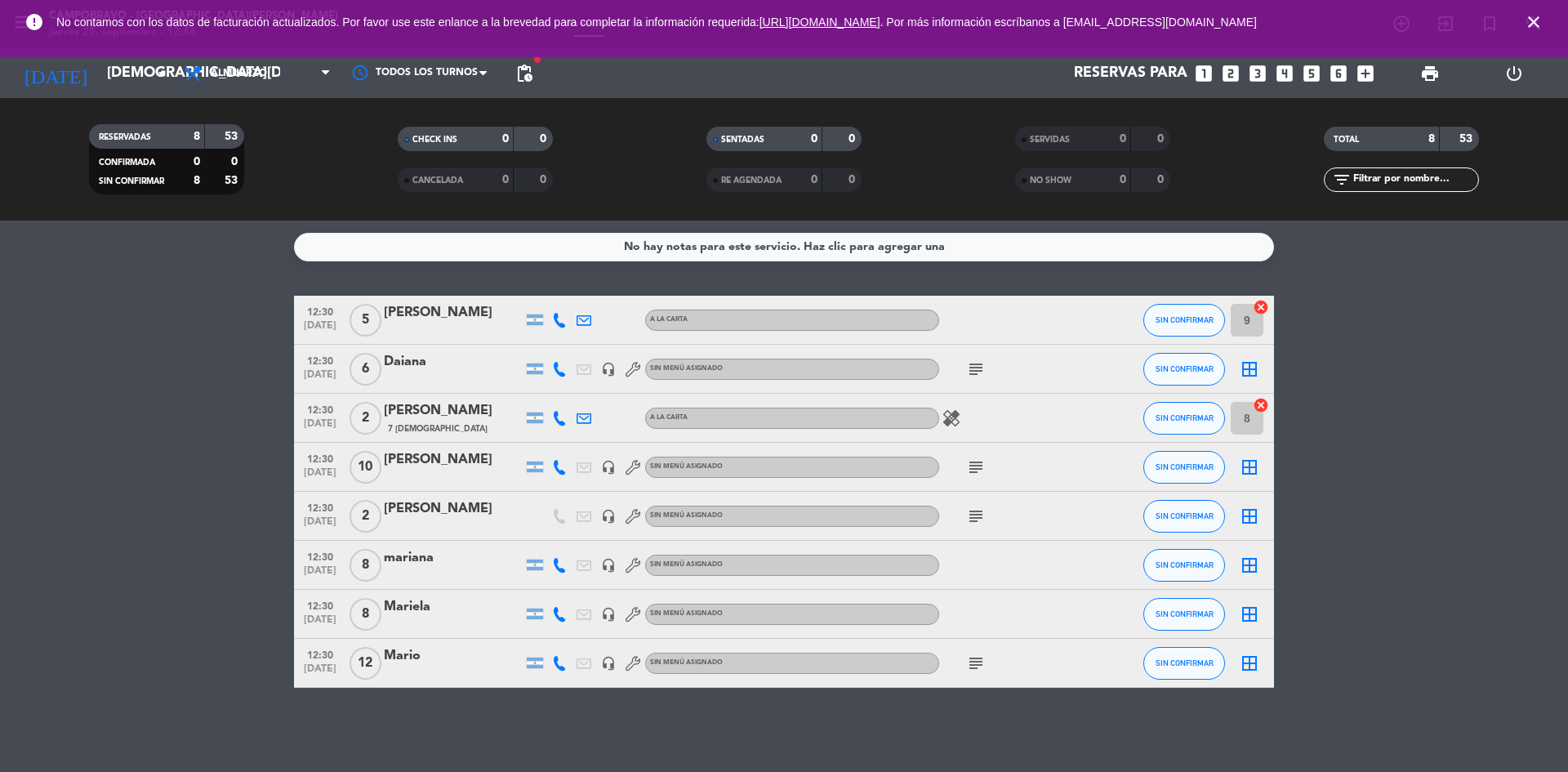
click at [975, 523] on icon "subject" at bounding box center [975, 516] width 20 height 20
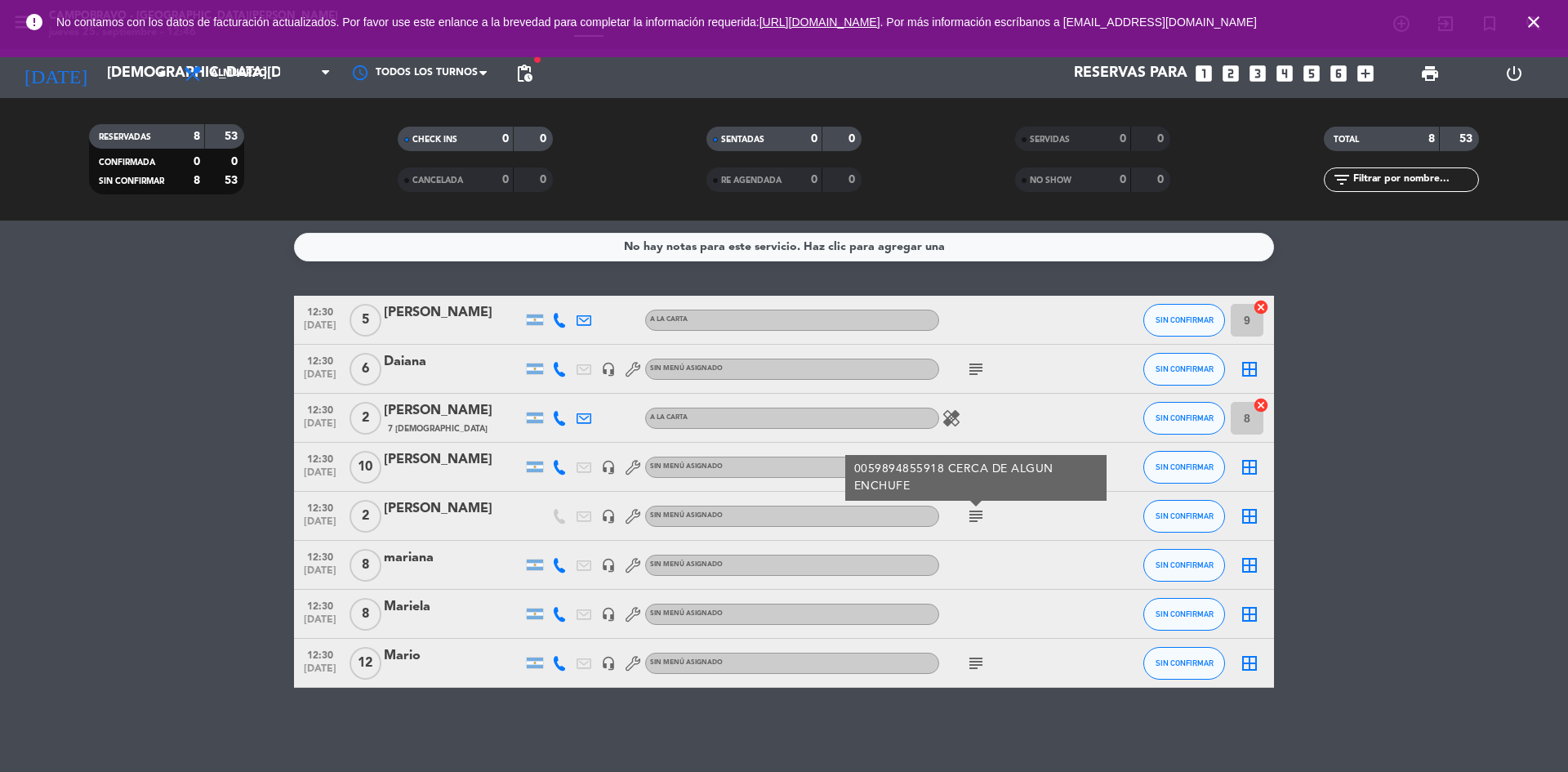
click at [1468, 462] on bookings-row "12:30 [DATE] 5 [PERSON_NAME] A LA CARTA SIN CONFIRMAR 9 cancel 12:30 [DATE] 6 […" at bounding box center [784, 491] width 1568 height 392
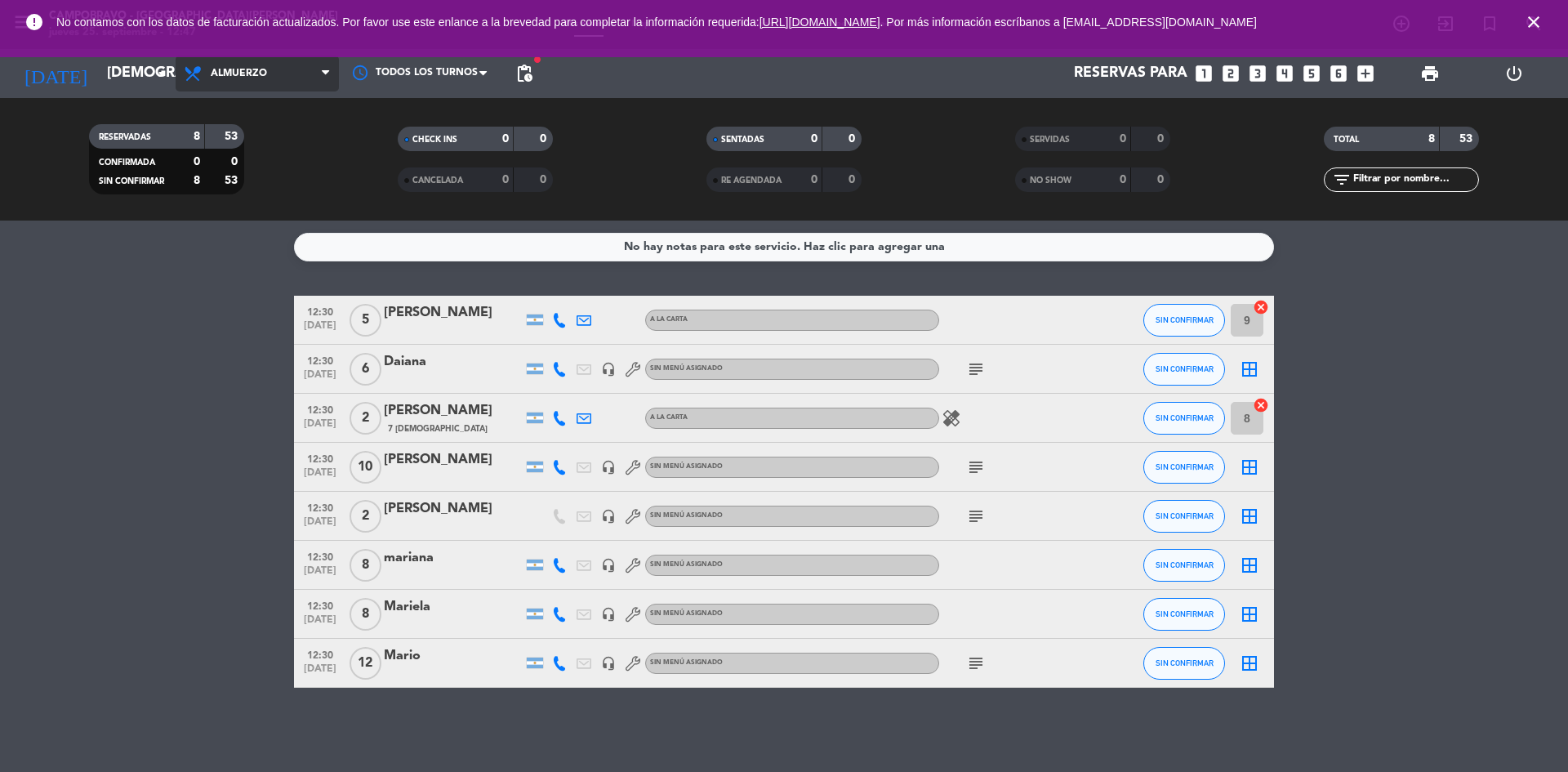
click at [219, 85] on span "Almuerzo" at bounding box center [257, 73] width 163 height 36
click at [237, 175] on div "menu Campobravo - [GEOGRAPHIC_DATA][PERSON_NAME] [DATE] 25. septiembre - 12:47 …" at bounding box center [784, 110] width 1568 height 220
